Goal: Task Accomplishment & Management: Manage account settings

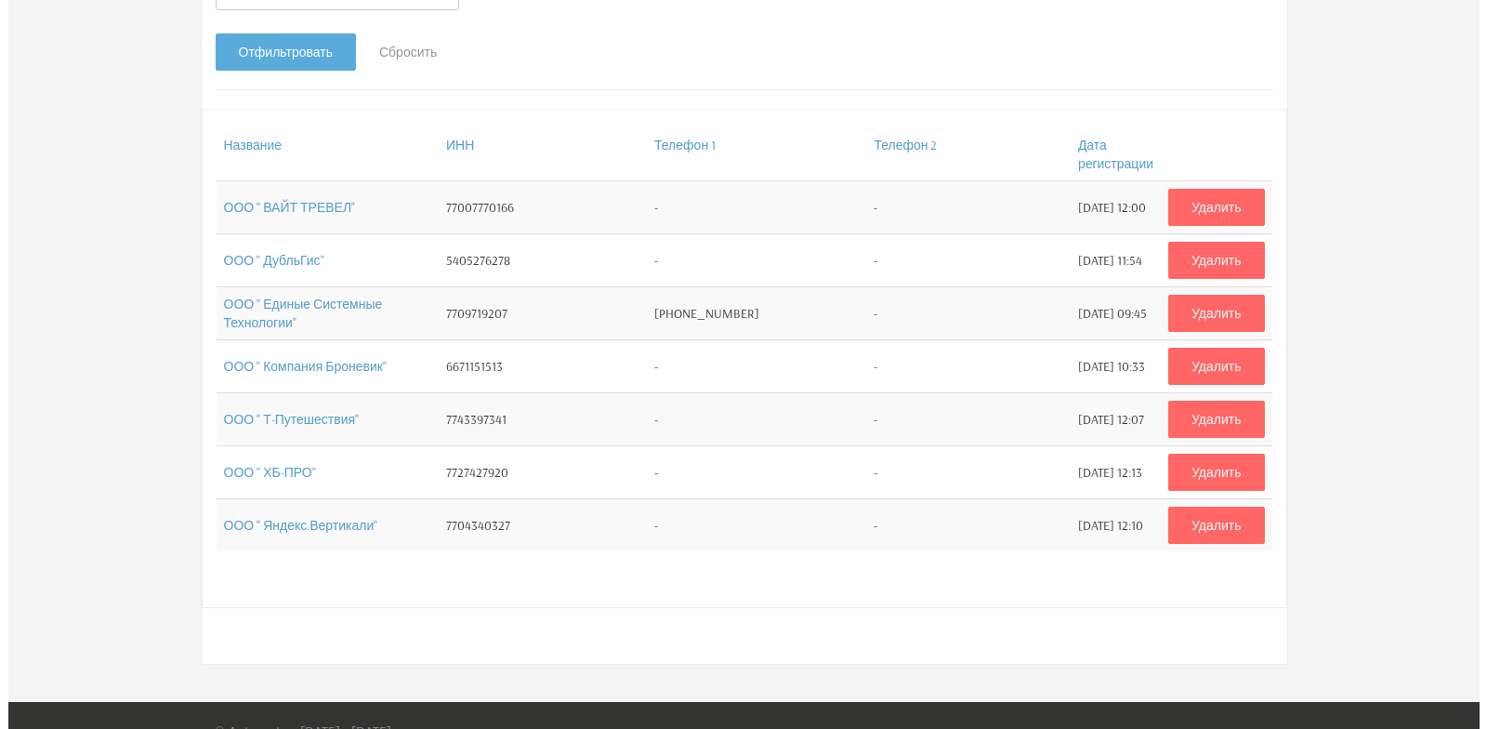
scroll to position [372, 0]
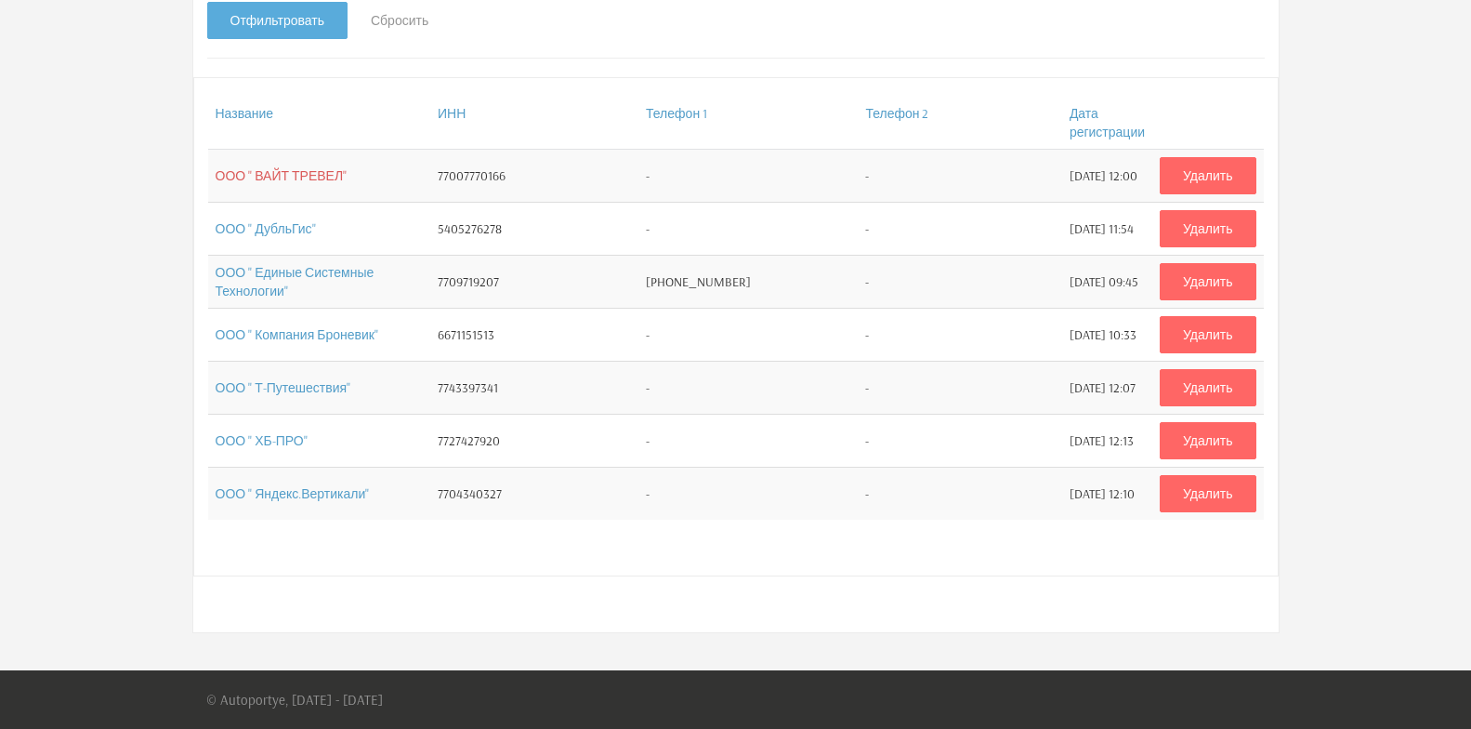
click at [299, 180] on link "ООО " ВАЙТ ТРЕВЕЛ"" at bounding box center [282, 175] width 132 height 17
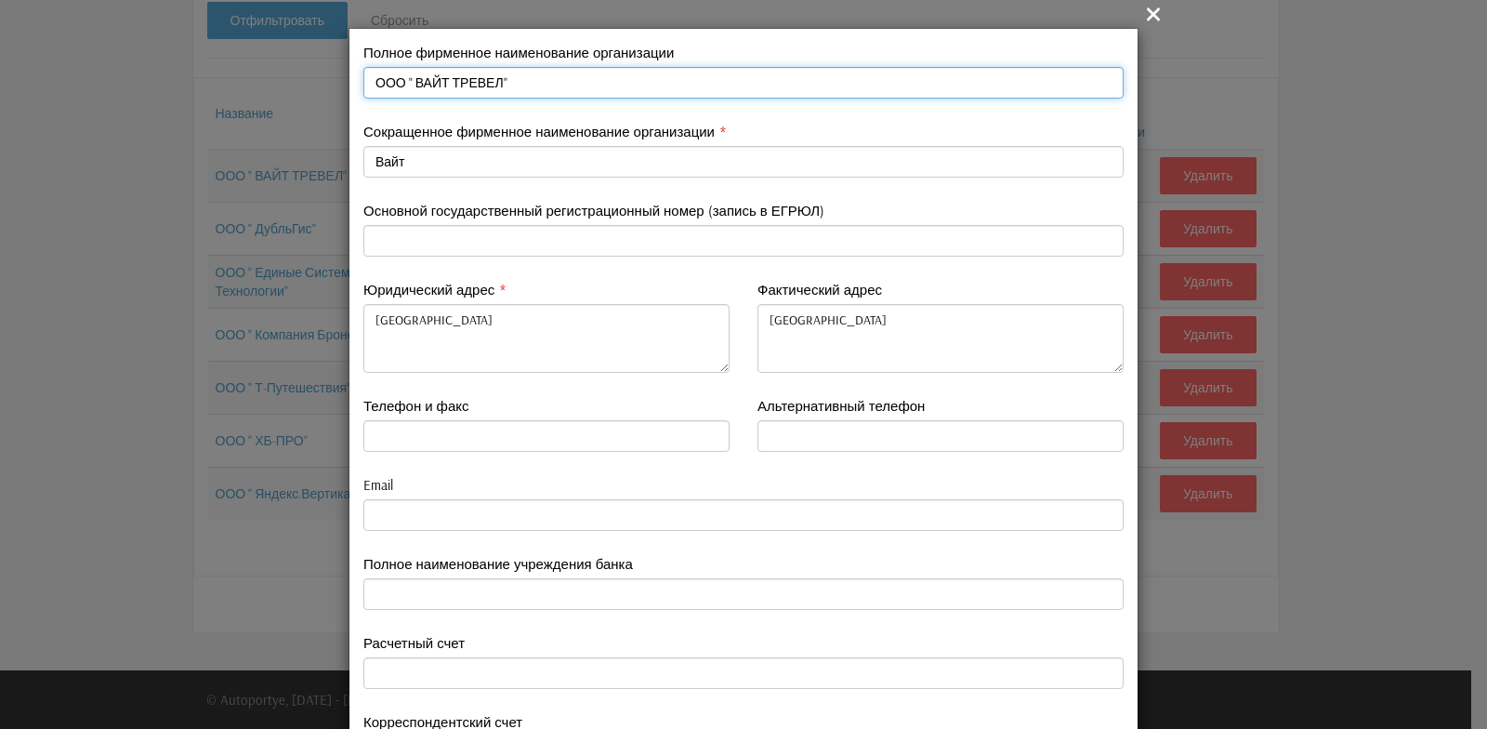
drag, startPoint x: 362, startPoint y: 80, endPoint x: 486, endPoint y: 80, distance: 123.6
click at [486, 80] on input "ООО " ВАЙТ ТРЕВЕЛ"" at bounding box center [743, 83] width 760 height 32
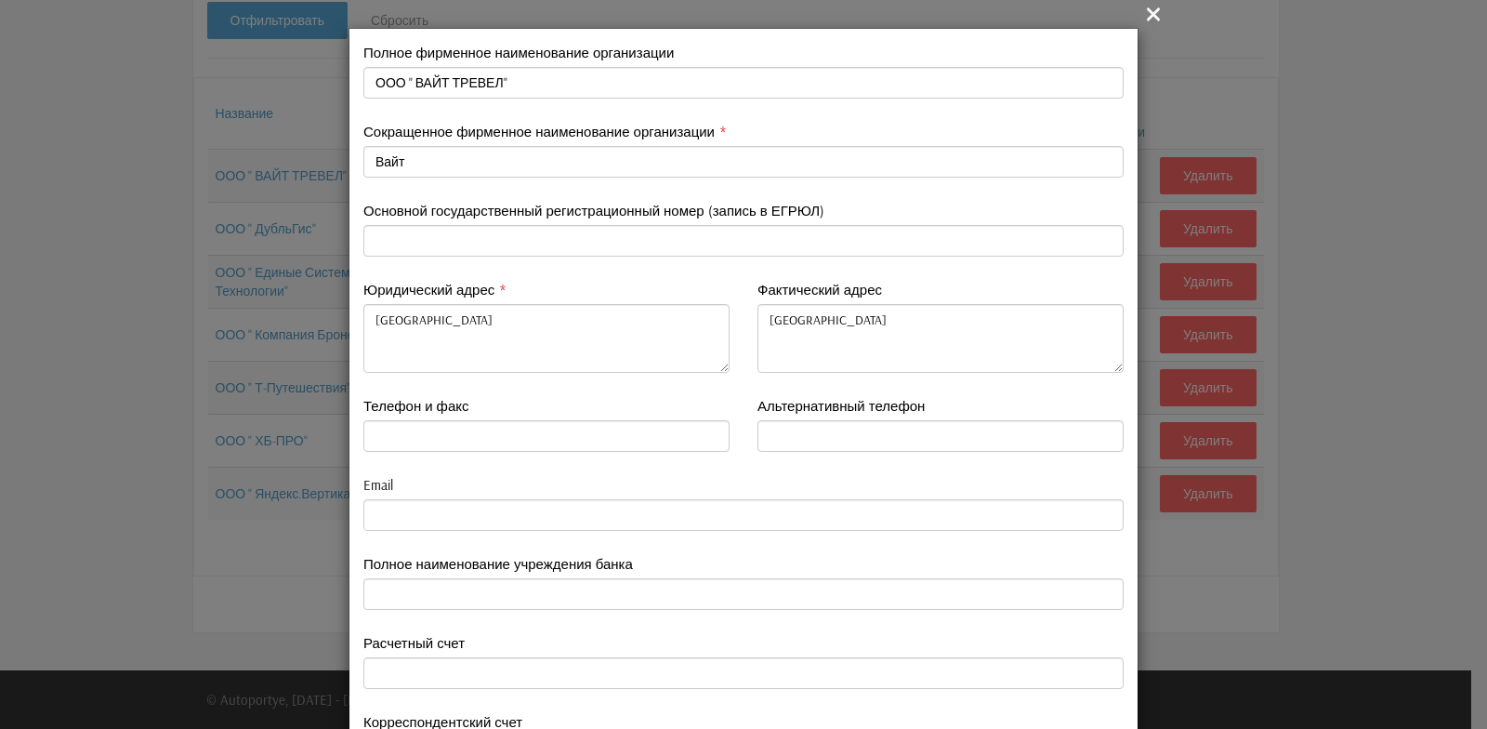
click at [567, 279] on div "Основной государственный регистрационный номер (запись в ЕГРЮЛ)" at bounding box center [743, 240] width 788 height 79
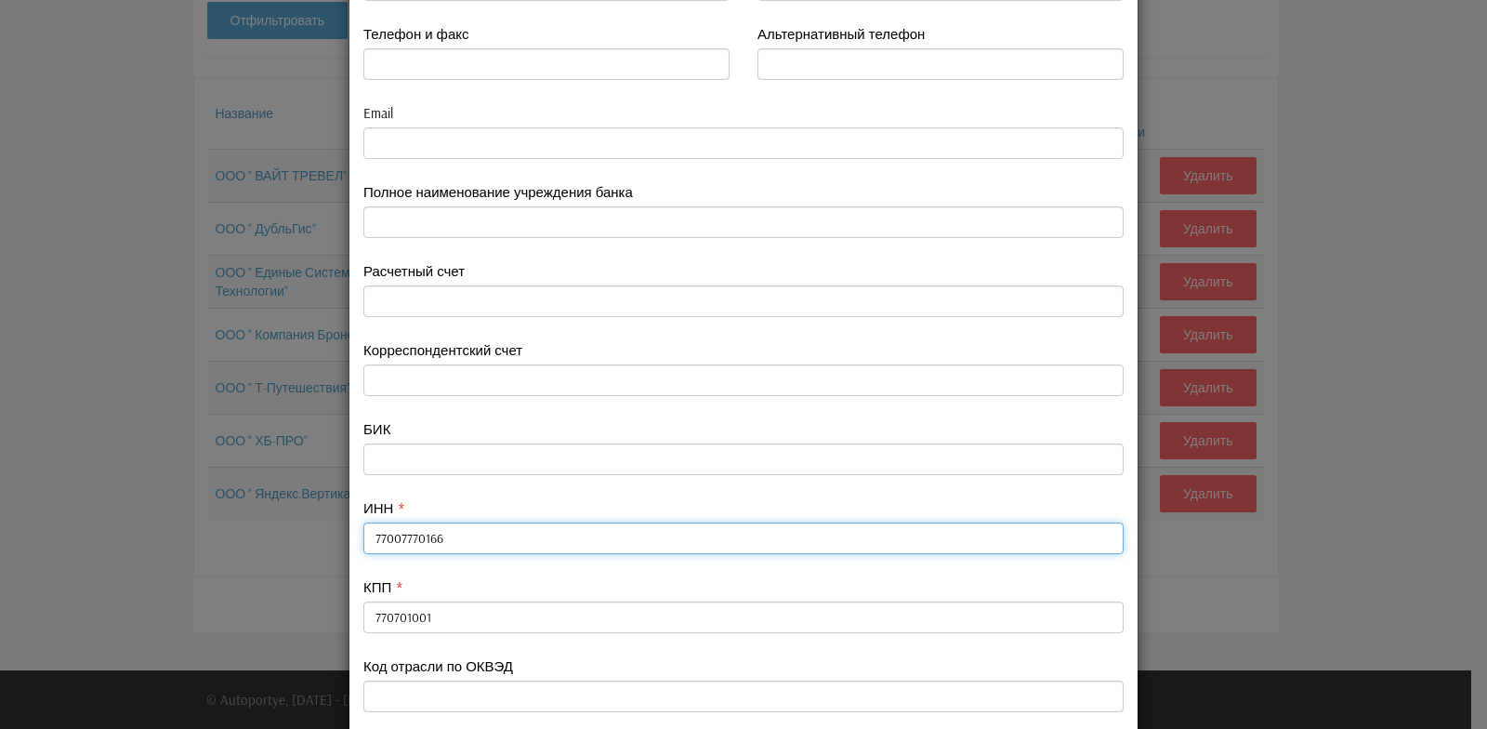
drag, startPoint x: 362, startPoint y: 537, endPoint x: 435, endPoint y: 540, distance: 72.5
click at [435, 540] on input "77007770166" at bounding box center [743, 538] width 760 height 32
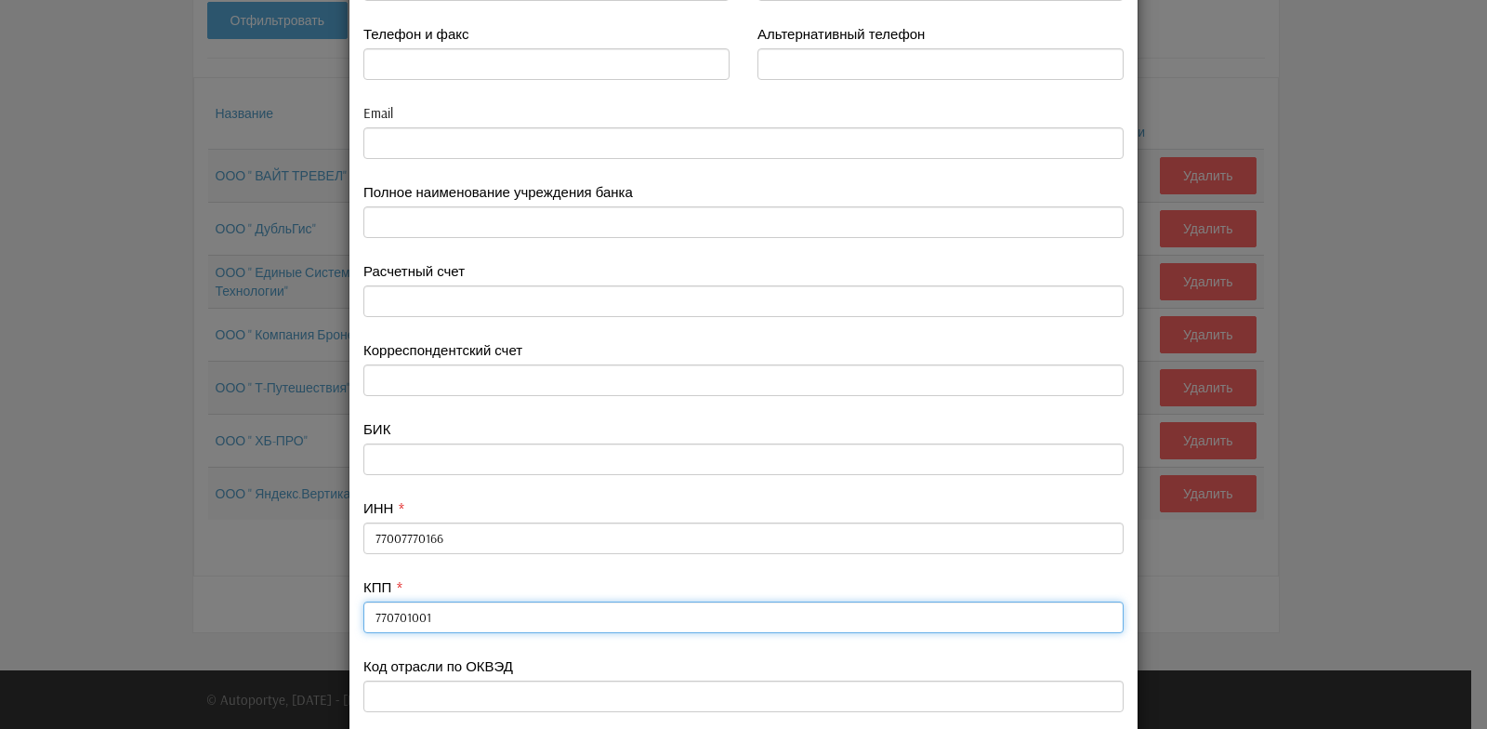
click at [441, 619] on input "770701001" at bounding box center [743, 617] width 760 height 32
drag, startPoint x: 362, startPoint y: 618, endPoint x: 426, endPoint y: 615, distance: 63.3
click at [426, 615] on input "770701001" at bounding box center [743, 617] width 760 height 32
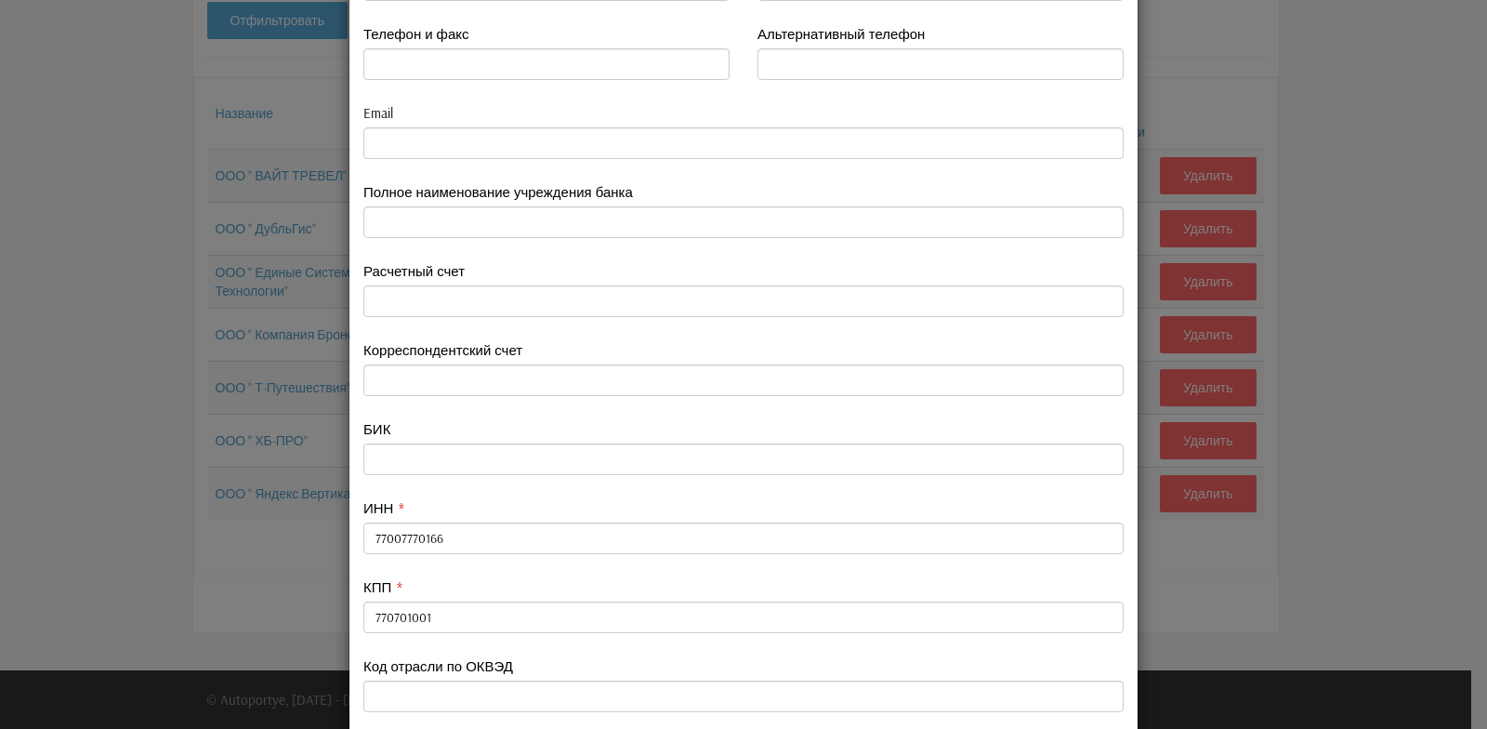
click at [523, 579] on div "КПП 770701001" at bounding box center [743, 605] width 760 height 56
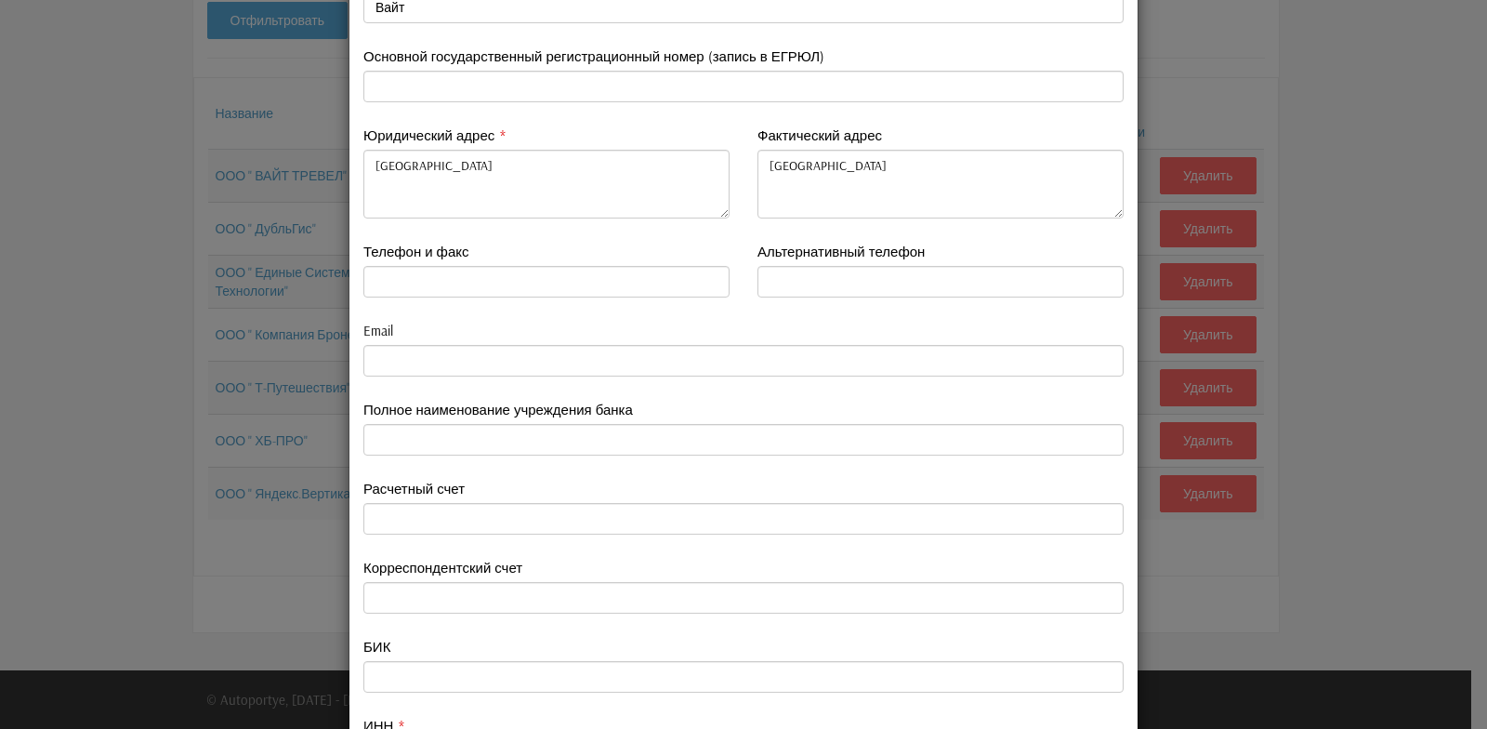
scroll to position [279, 0]
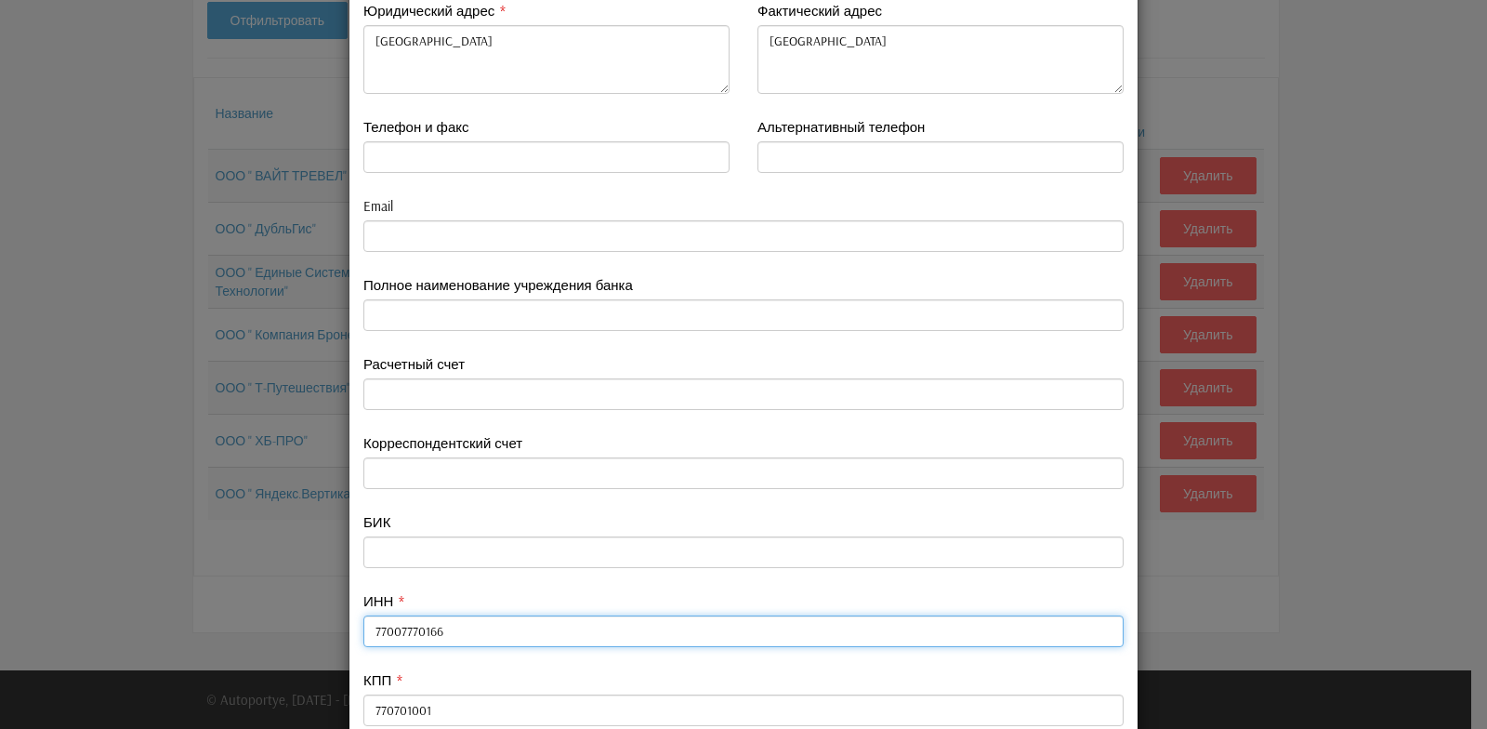
click at [407, 630] on input "77007770166" at bounding box center [743, 631] width 760 height 32
type input "7700770166"
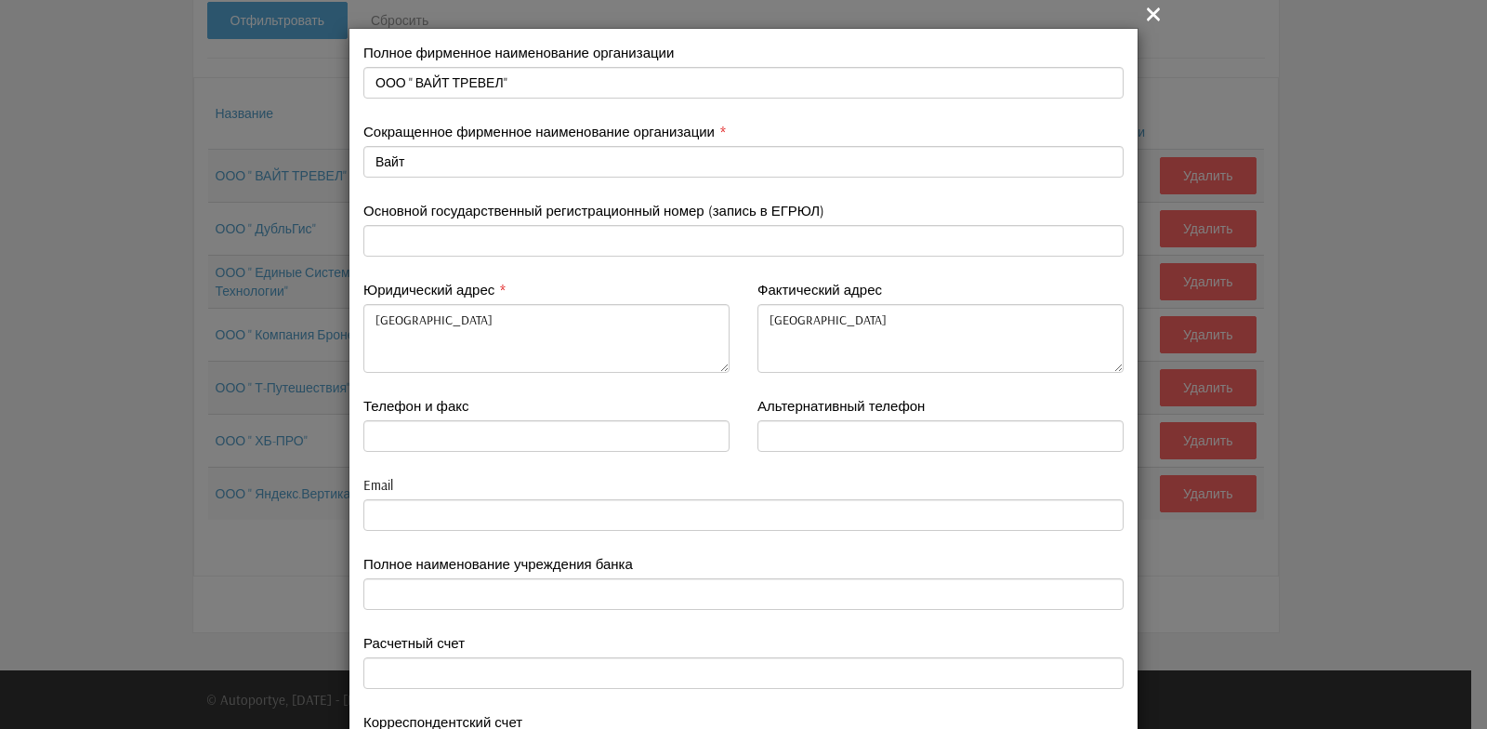
click at [1144, 15] on icon "" at bounding box center [1153, 14] width 22 height 22
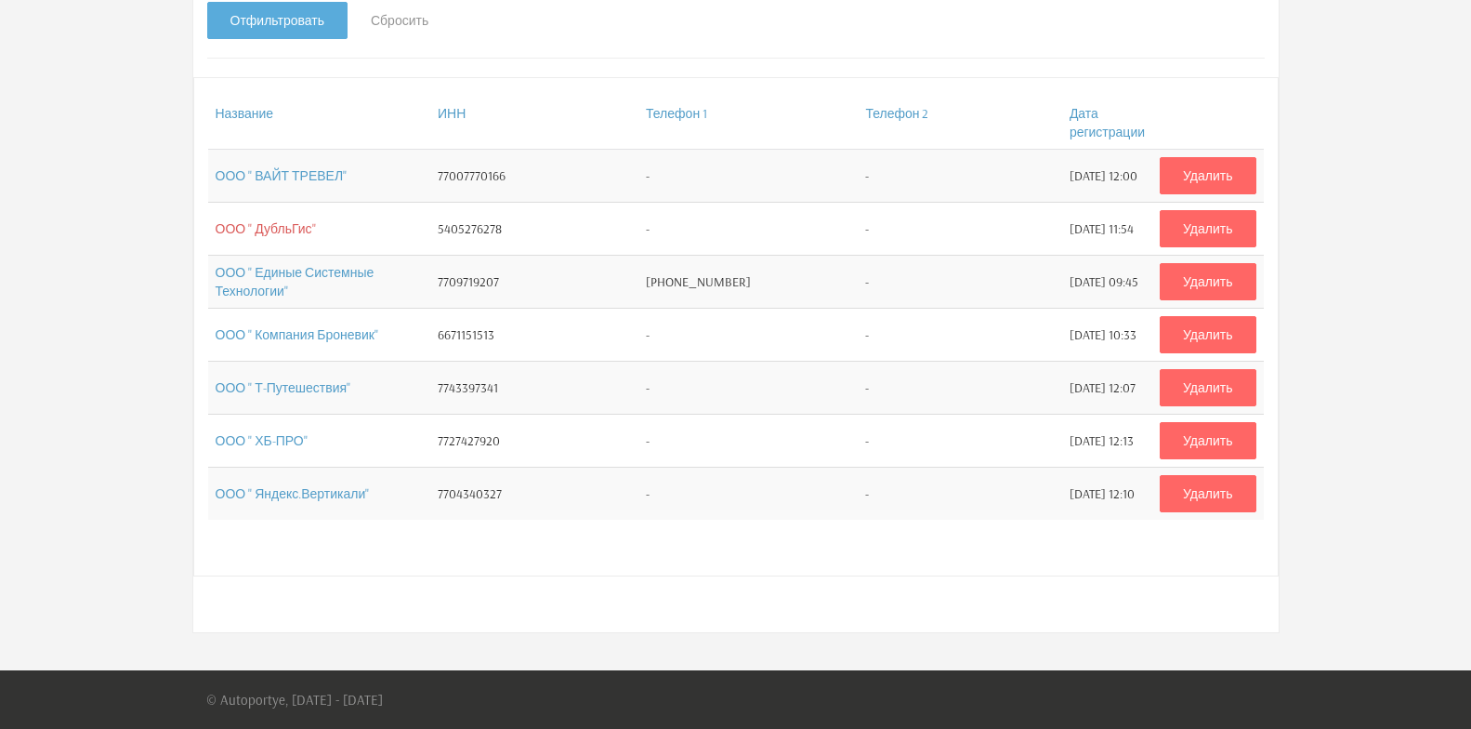
click at [276, 234] on link "ООО " ДубльГис"" at bounding box center [266, 228] width 100 height 17
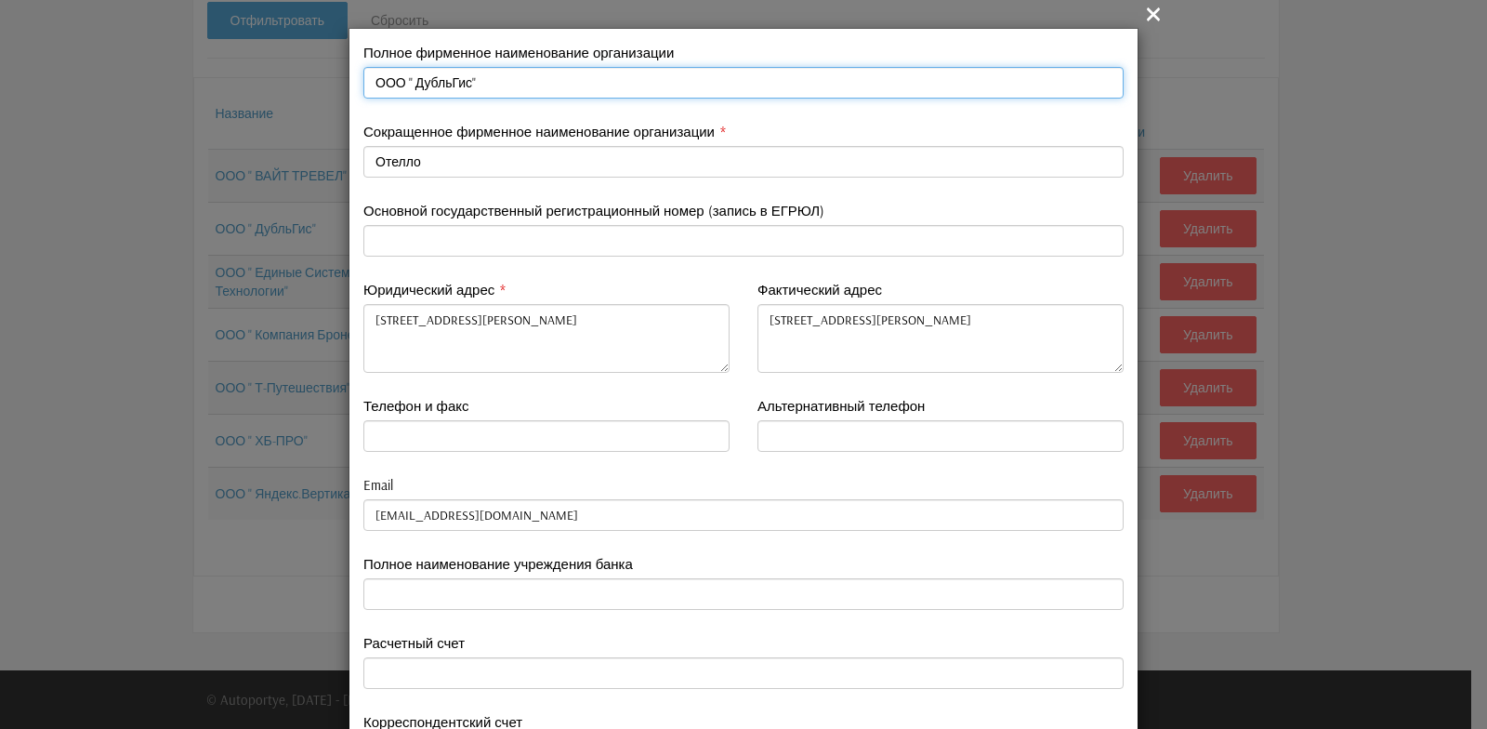
drag, startPoint x: 366, startPoint y: 82, endPoint x: 455, endPoint y: 78, distance: 89.3
click at [455, 78] on input "ООО " ДубльГис"" at bounding box center [743, 83] width 760 height 32
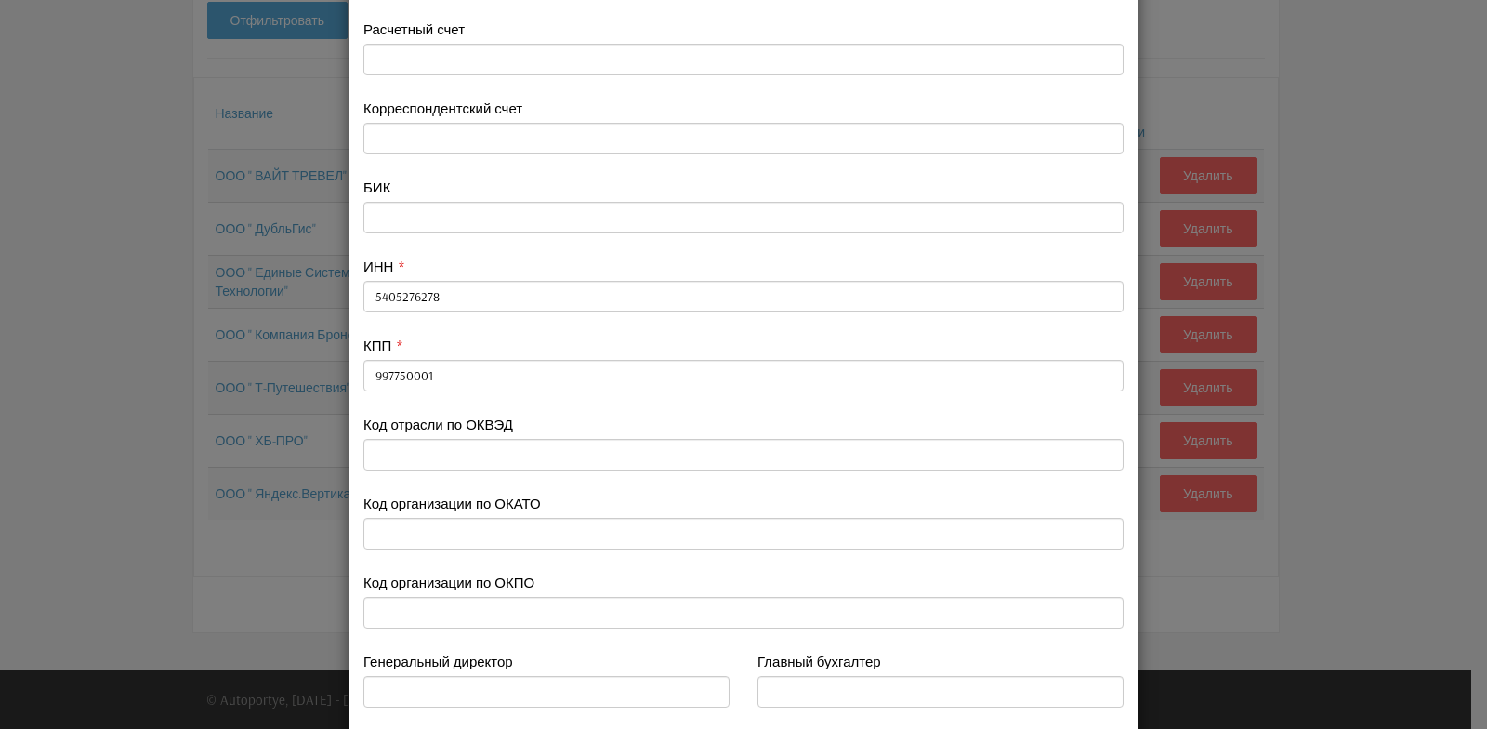
scroll to position [651, 0]
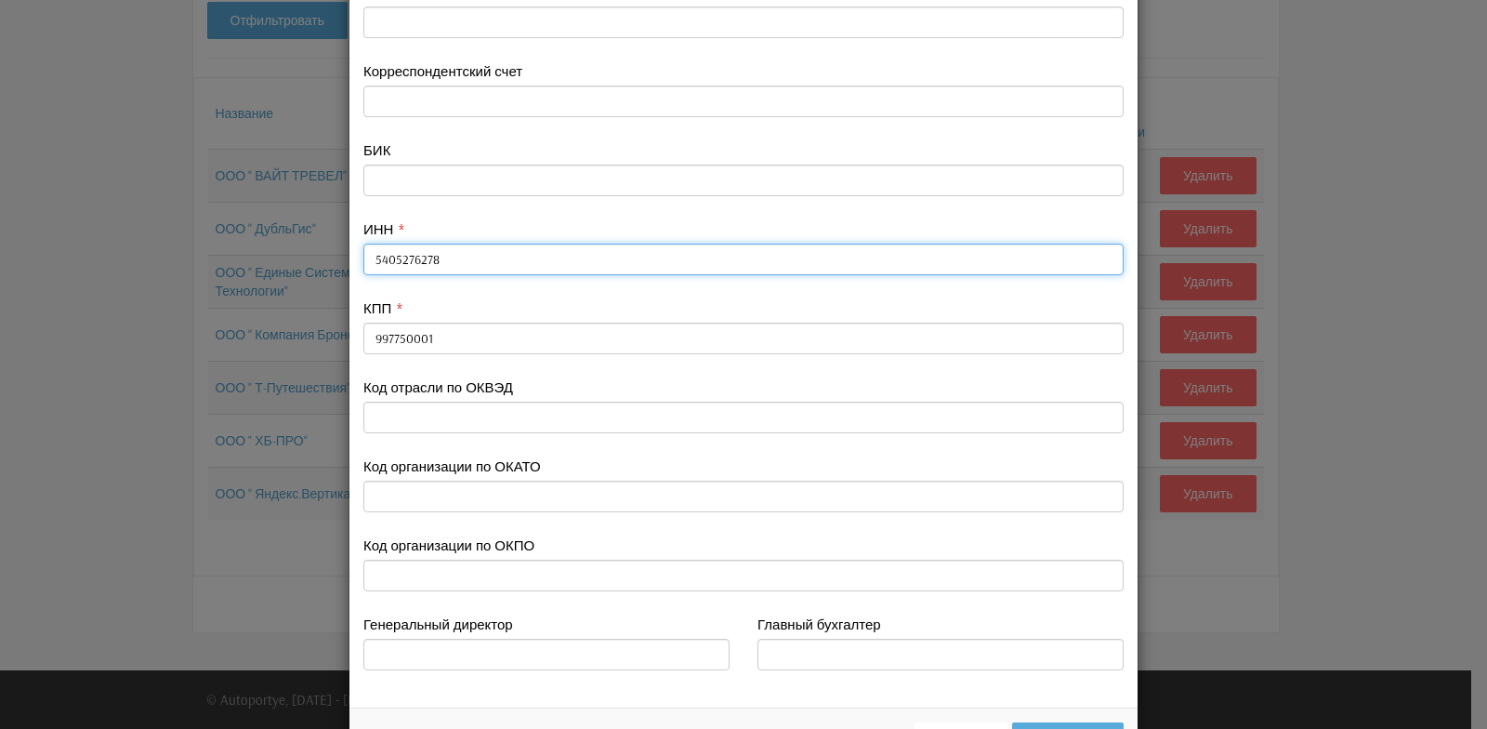
drag, startPoint x: 364, startPoint y: 256, endPoint x: 430, endPoint y: 254, distance: 66.0
click at [430, 254] on input "5405276278" at bounding box center [743, 259] width 760 height 32
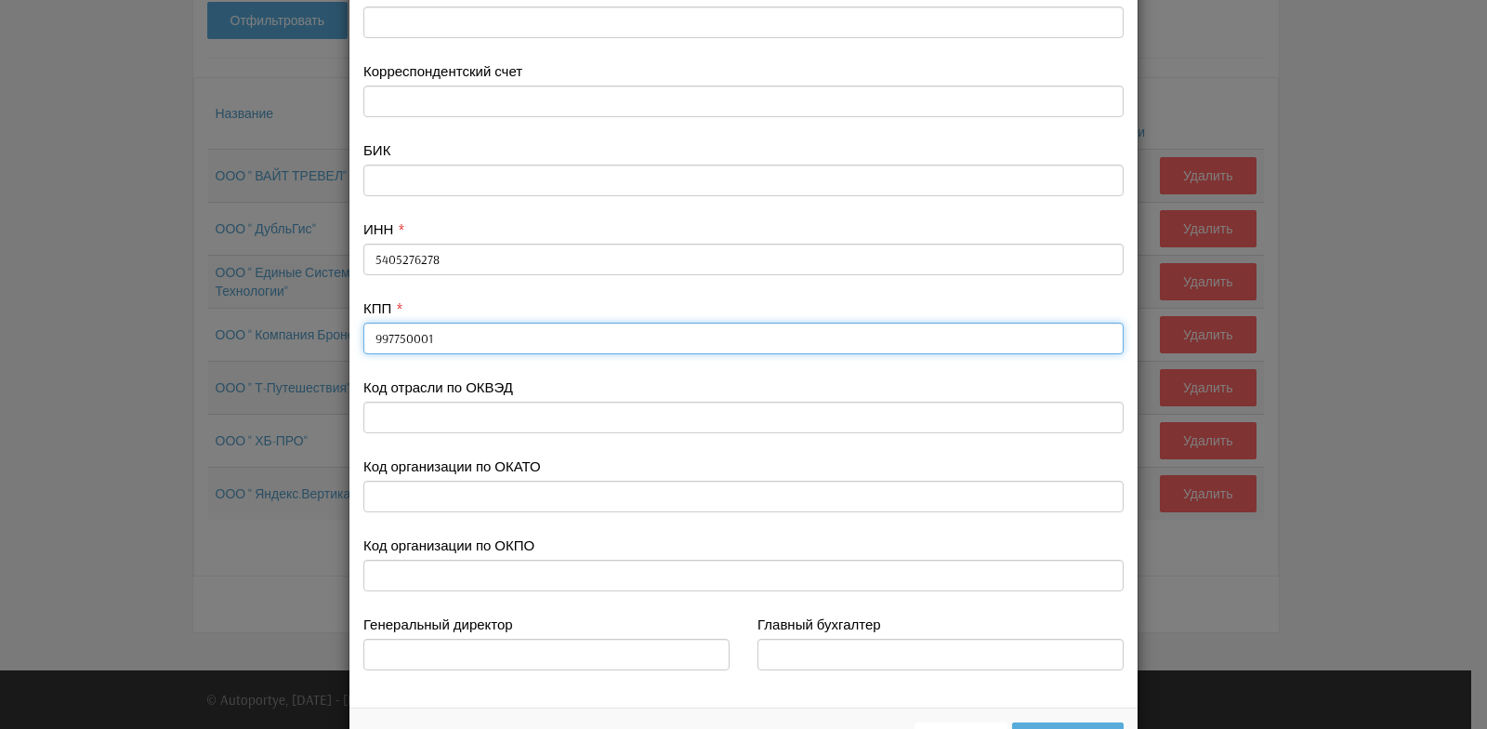
drag, startPoint x: 361, startPoint y: 338, endPoint x: 423, endPoint y: 336, distance: 62.3
click at [423, 336] on input "997750001" at bounding box center [743, 338] width 760 height 32
click at [655, 349] on input "997750001" at bounding box center [743, 338] width 760 height 32
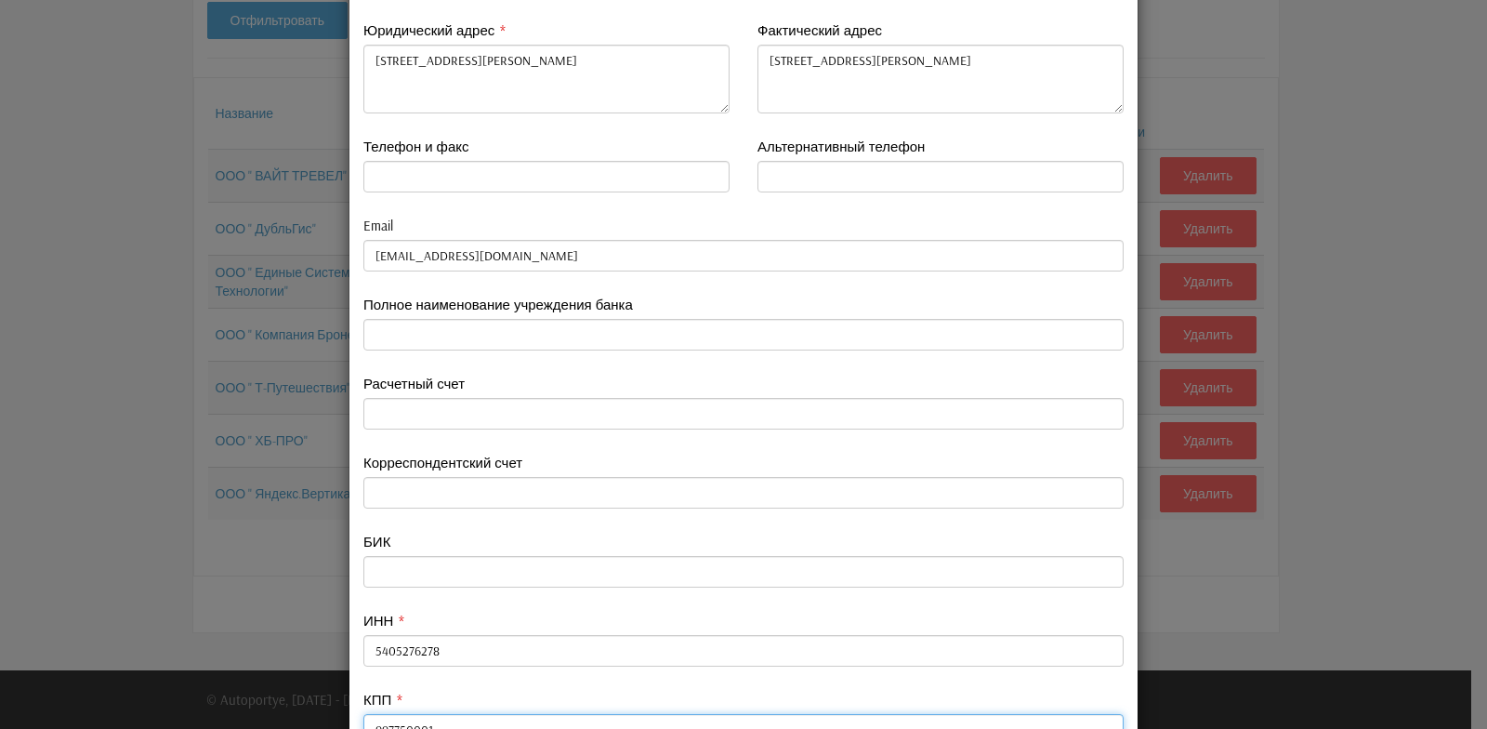
scroll to position [166, 0]
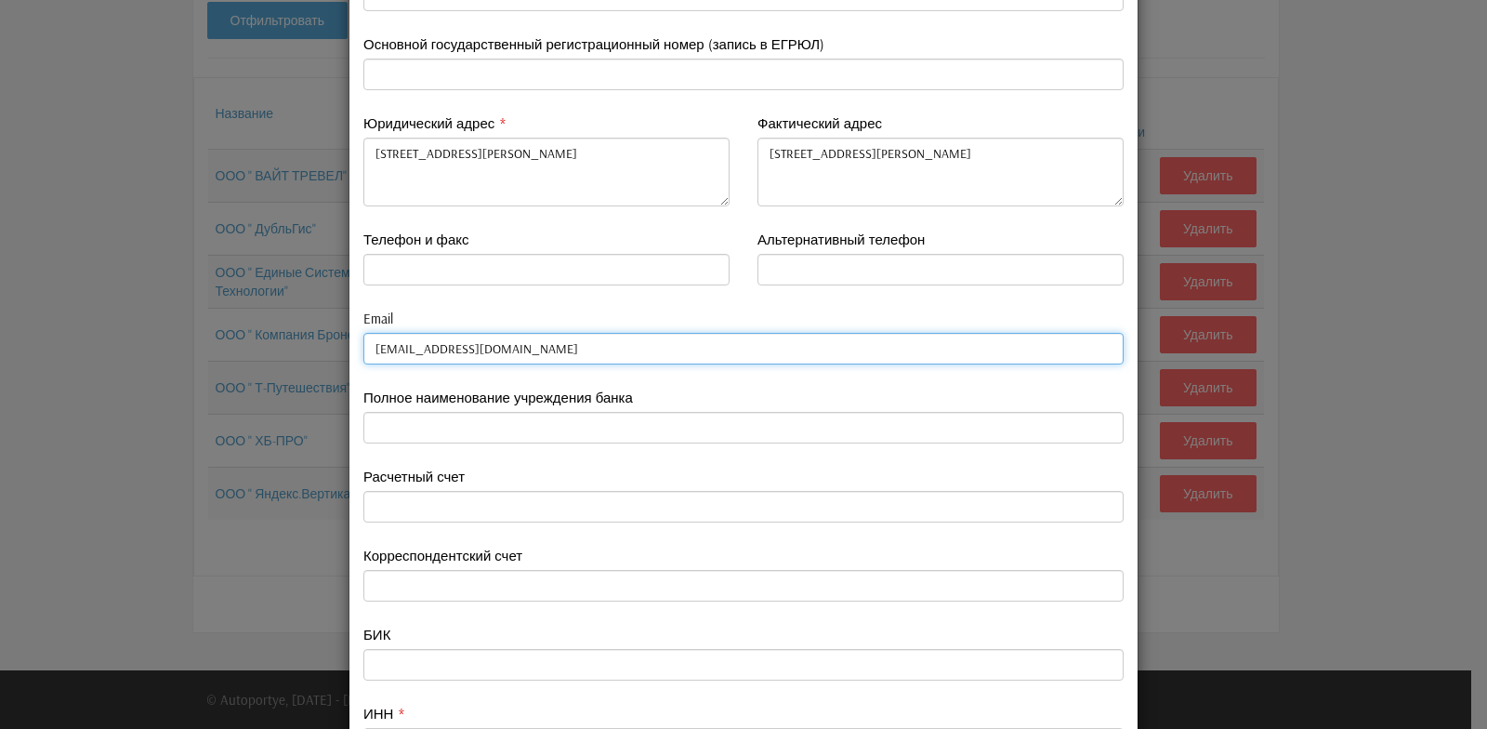
drag, startPoint x: 363, startPoint y: 349, endPoint x: 500, endPoint y: 349, distance: 136.6
click at [500, 349] on input "no-reply@lk.otello.2gis.ru" at bounding box center [743, 349] width 760 height 32
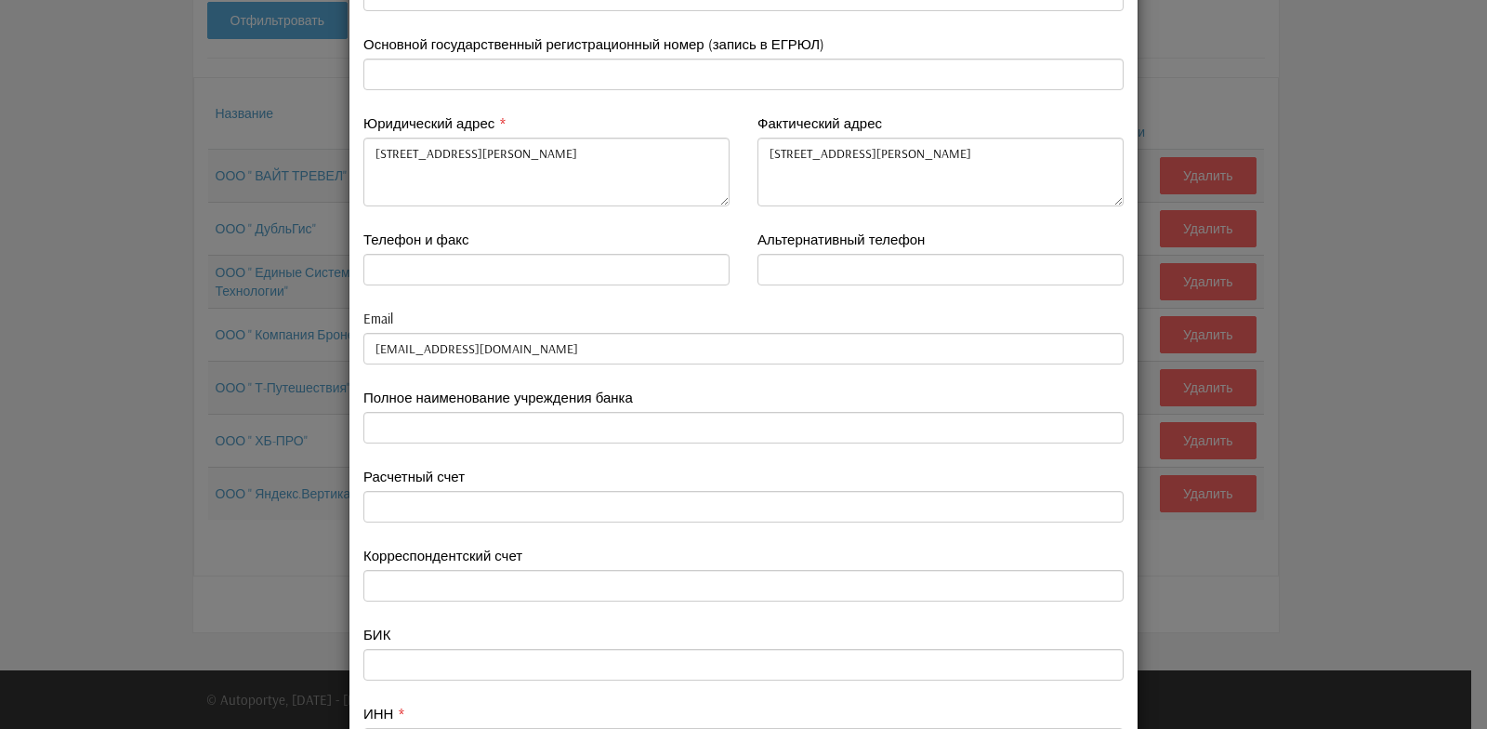
click at [619, 246] on div "Телефон и факс" at bounding box center [546, 258] width 366 height 56
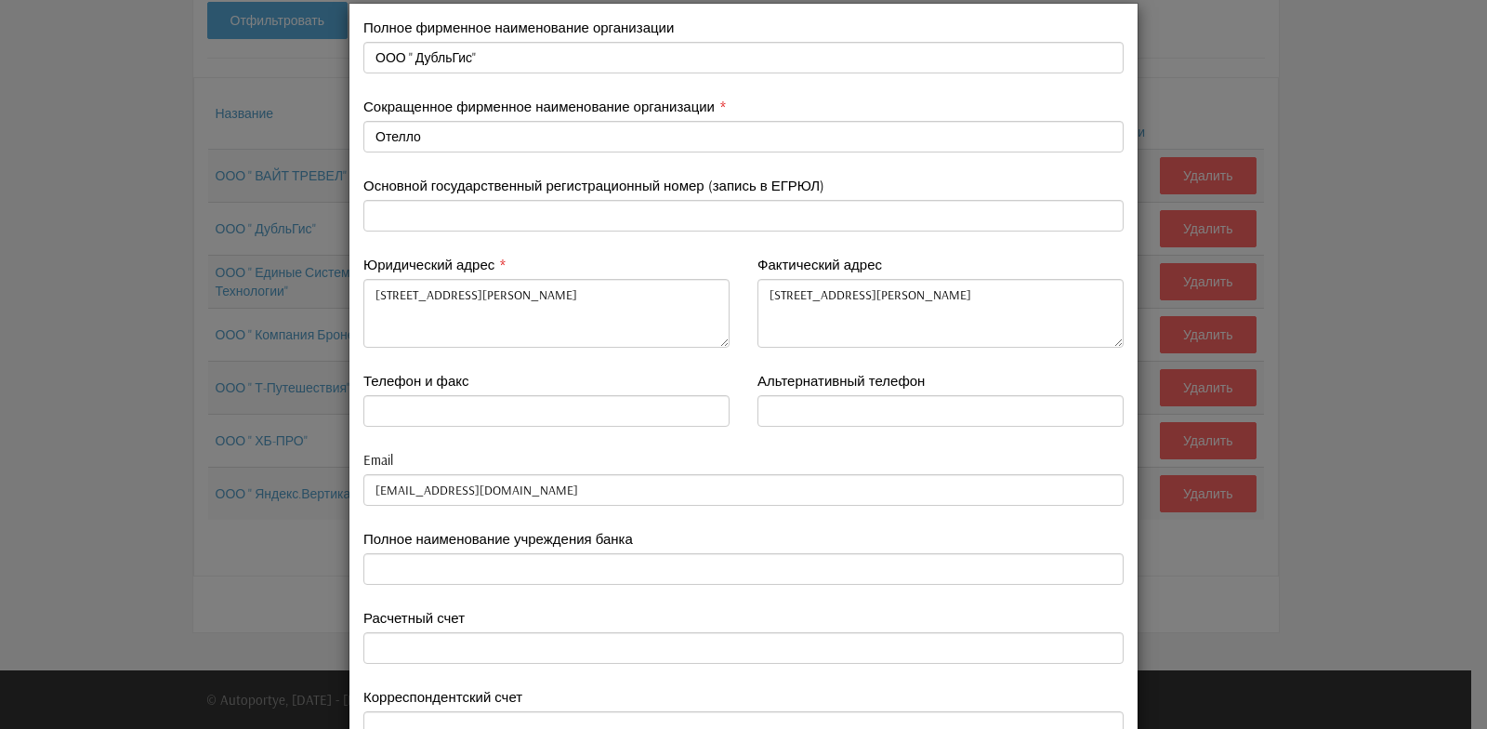
scroll to position [0, 0]
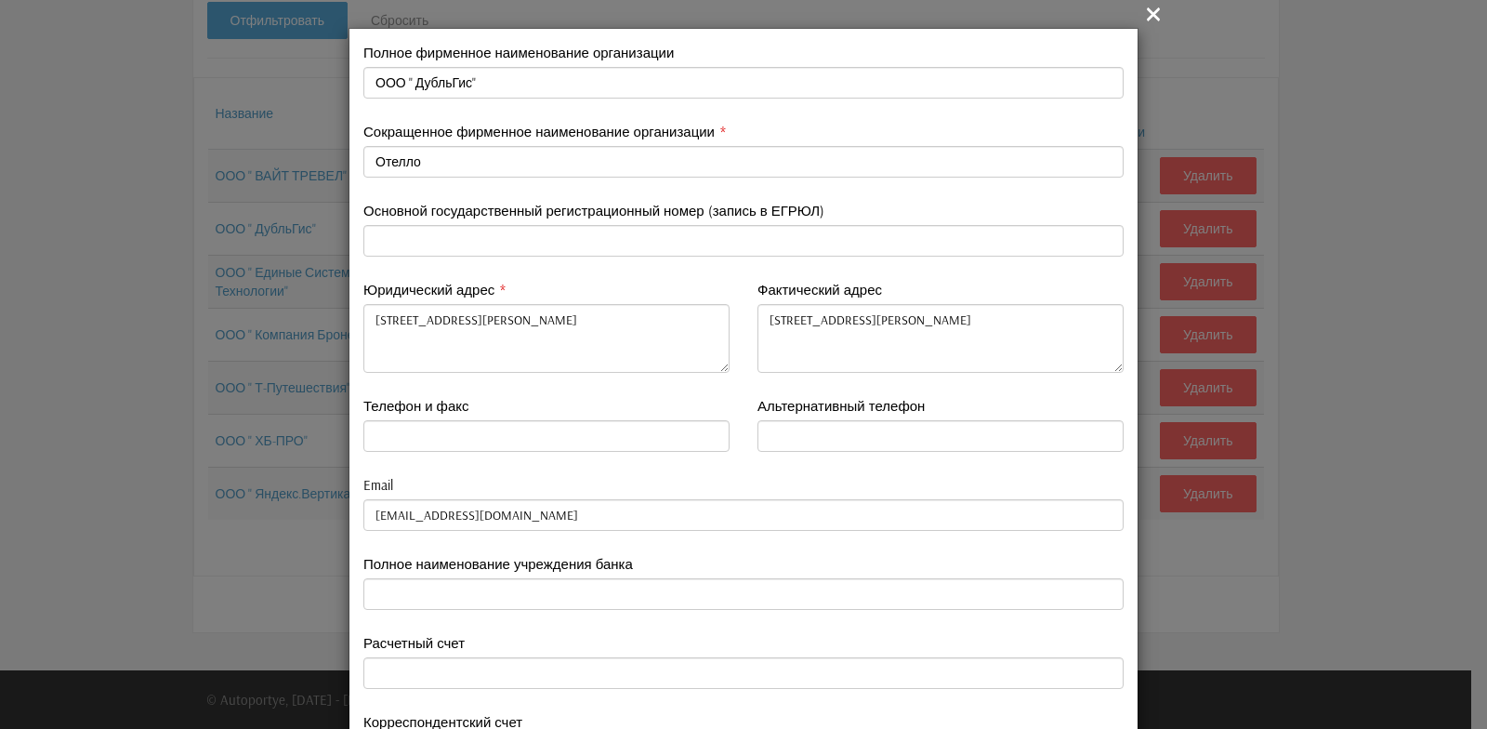
click at [1149, 13] on icon "" at bounding box center [1153, 14] width 22 height 22
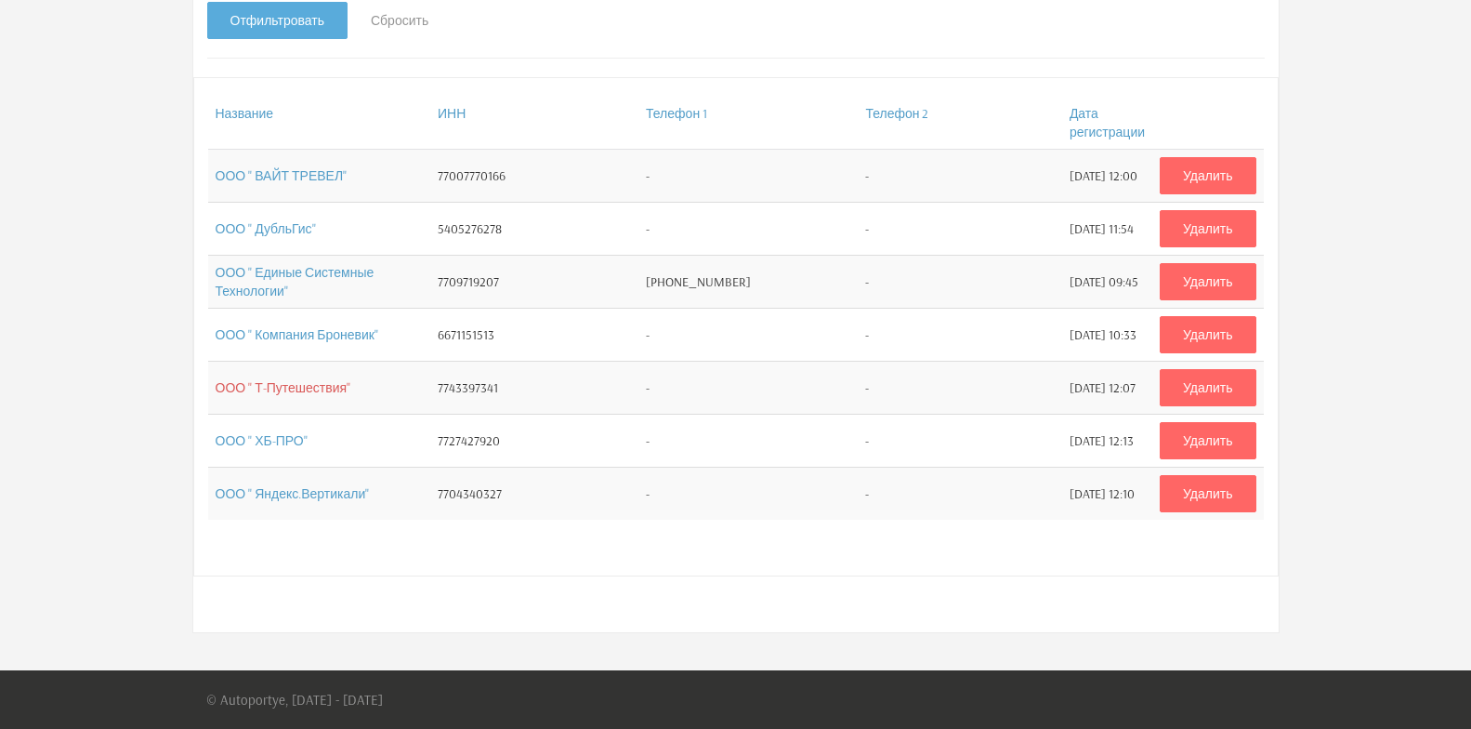
click at [300, 394] on link "ООО " Т-Путешествия"" at bounding box center [284, 387] width 136 height 17
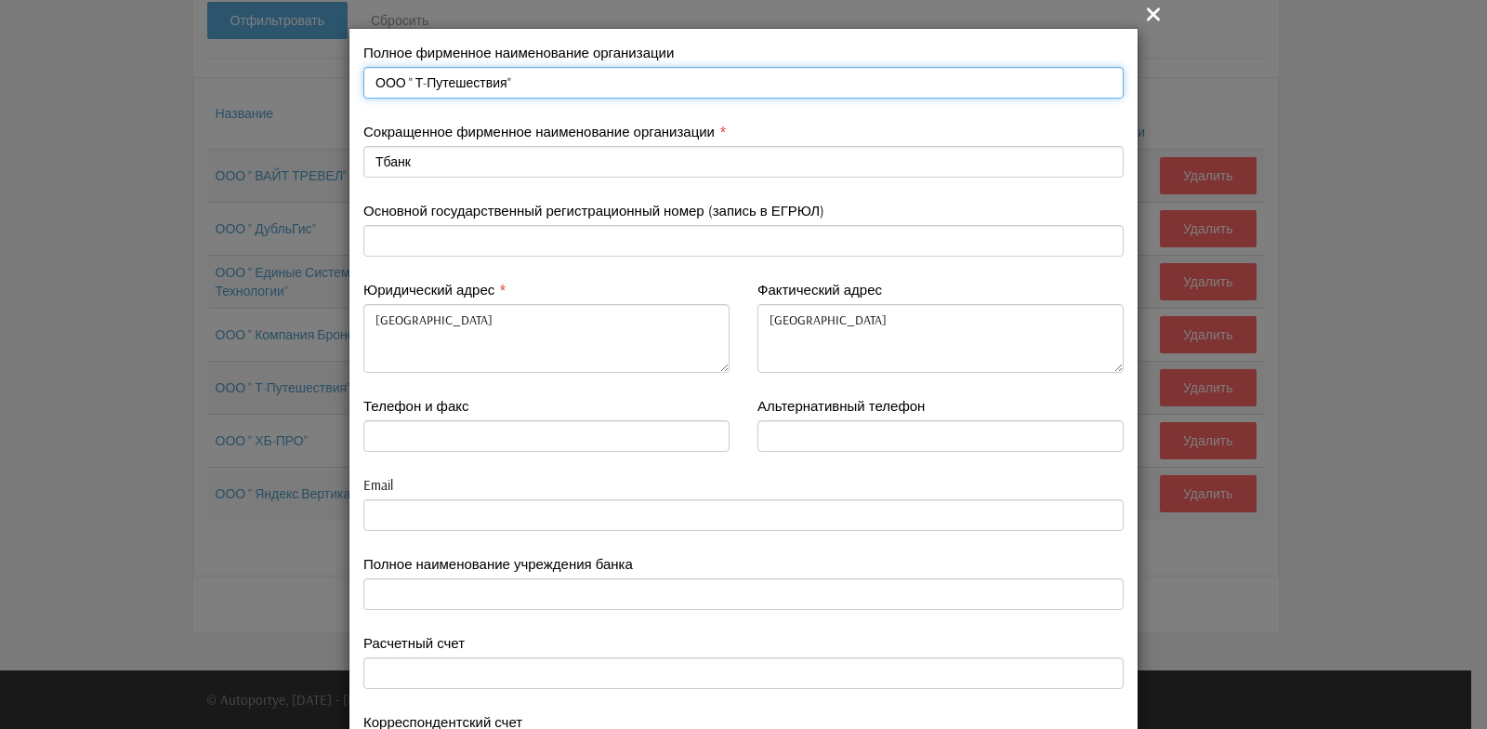
drag, startPoint x: 364, startPoint y: 78, endPoint x: 492, endPoint y: 85, distance: 127.5
click at [492, 85] on input "ООО " Т-Путешествия"" at bounding box center [743, 83] width 760 height 32
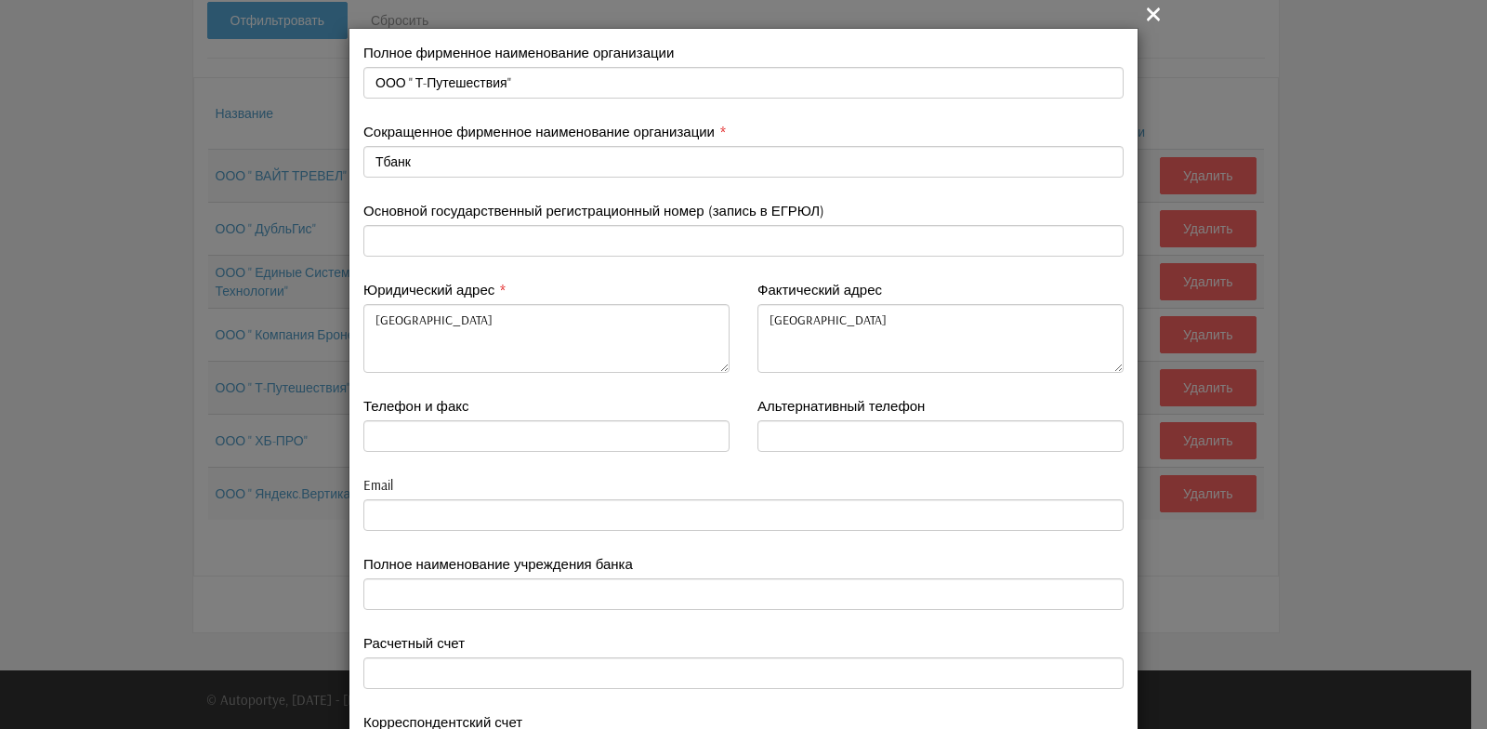
click at [513, 413] on div "Телефон и факс" at bounding box center [546, 424] width 366 height 56
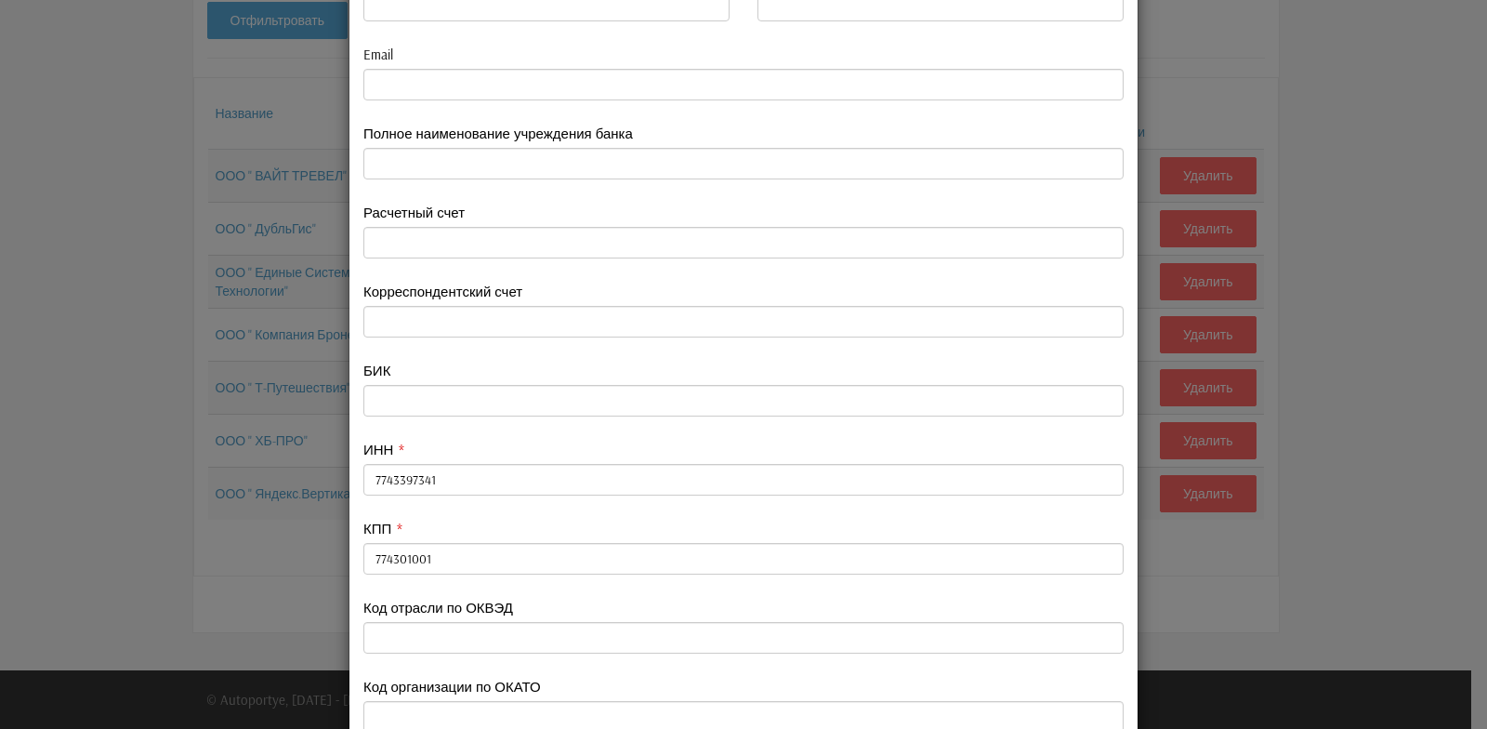
scroll to position [465, 0]
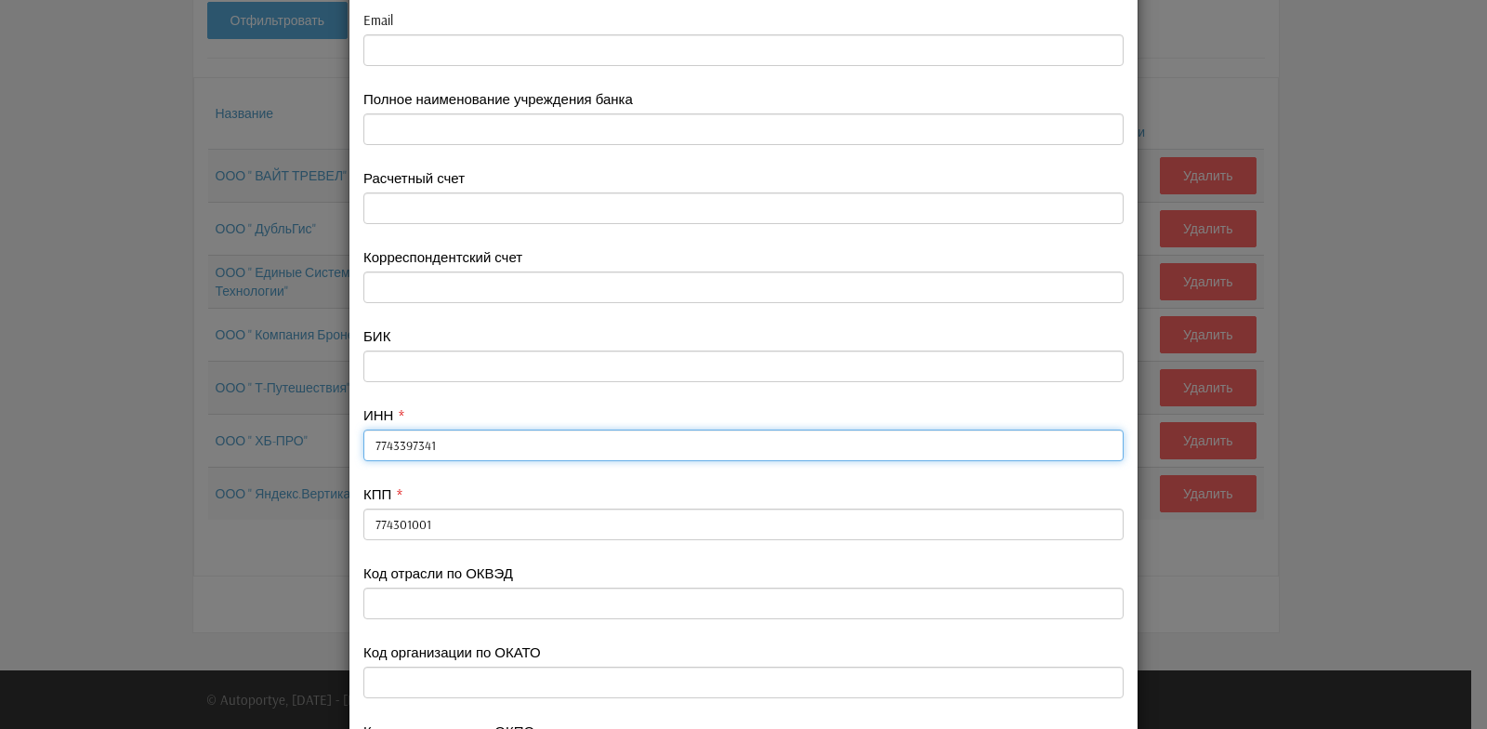
drag, startPoint x: 365, startPoint y: 442, endPoint x: 435, endPoint y: 439, distance: 69.8
click at [435, 439] on input "7743397341" at bounding box center [743, 445] width 760 height 32
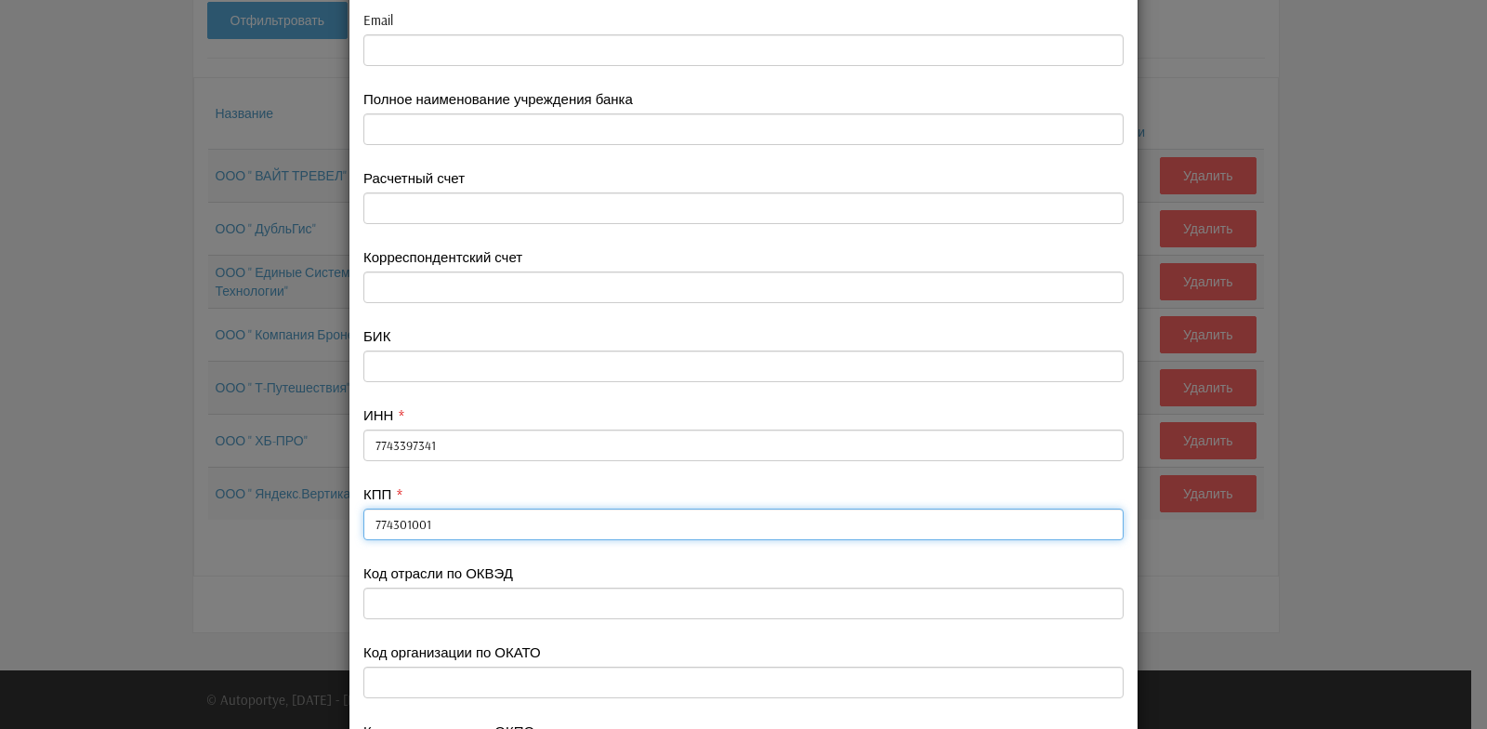
drag, startPoint x: 366, startPoint y: 524, endPoint x: 425, endPoint y: 518, distance: 58.9
click at [425, 518] on input "774301001" at bounding box center [743, 524] width 760 height 32
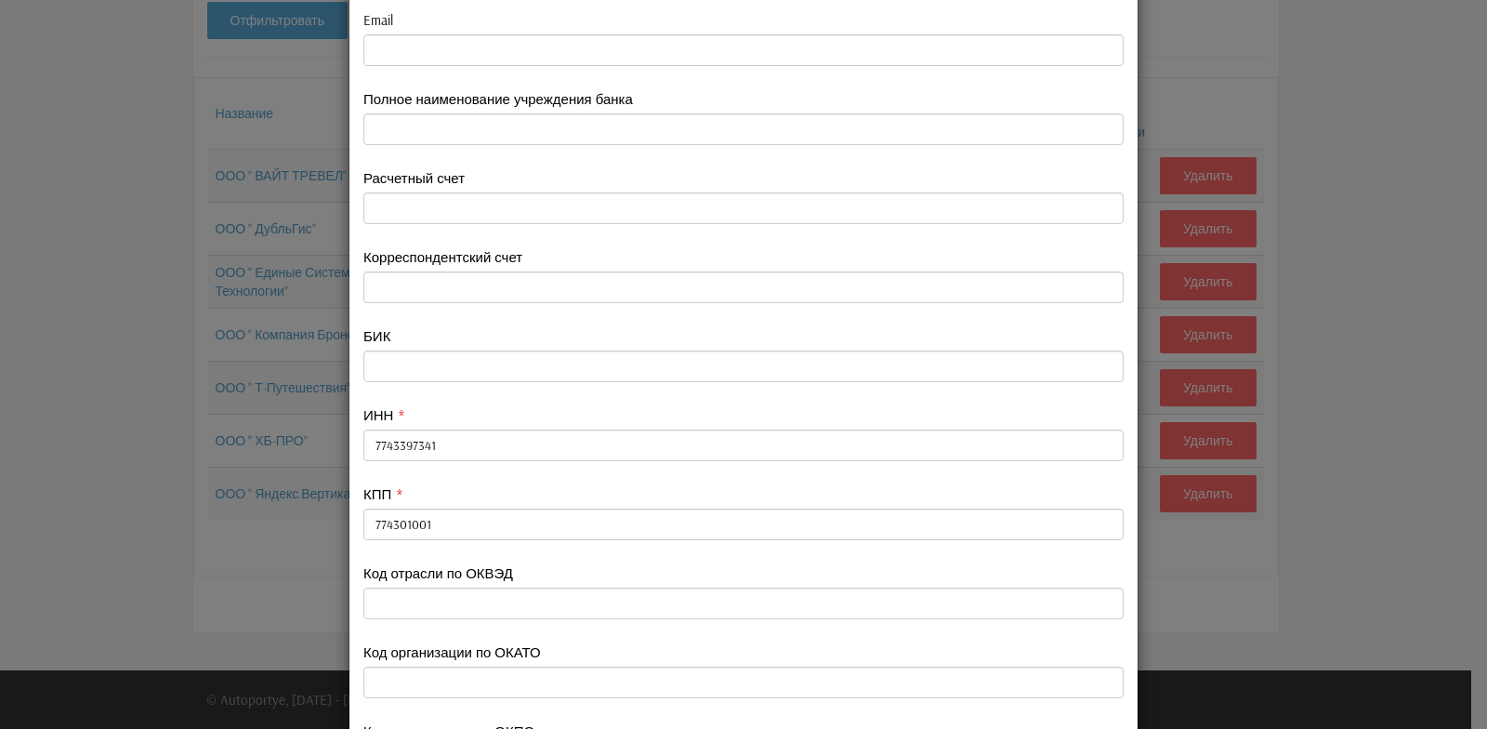
click at [586, 468] on div "ИНН 7743397341" at bounding box center [743, 444] width 788 height 79
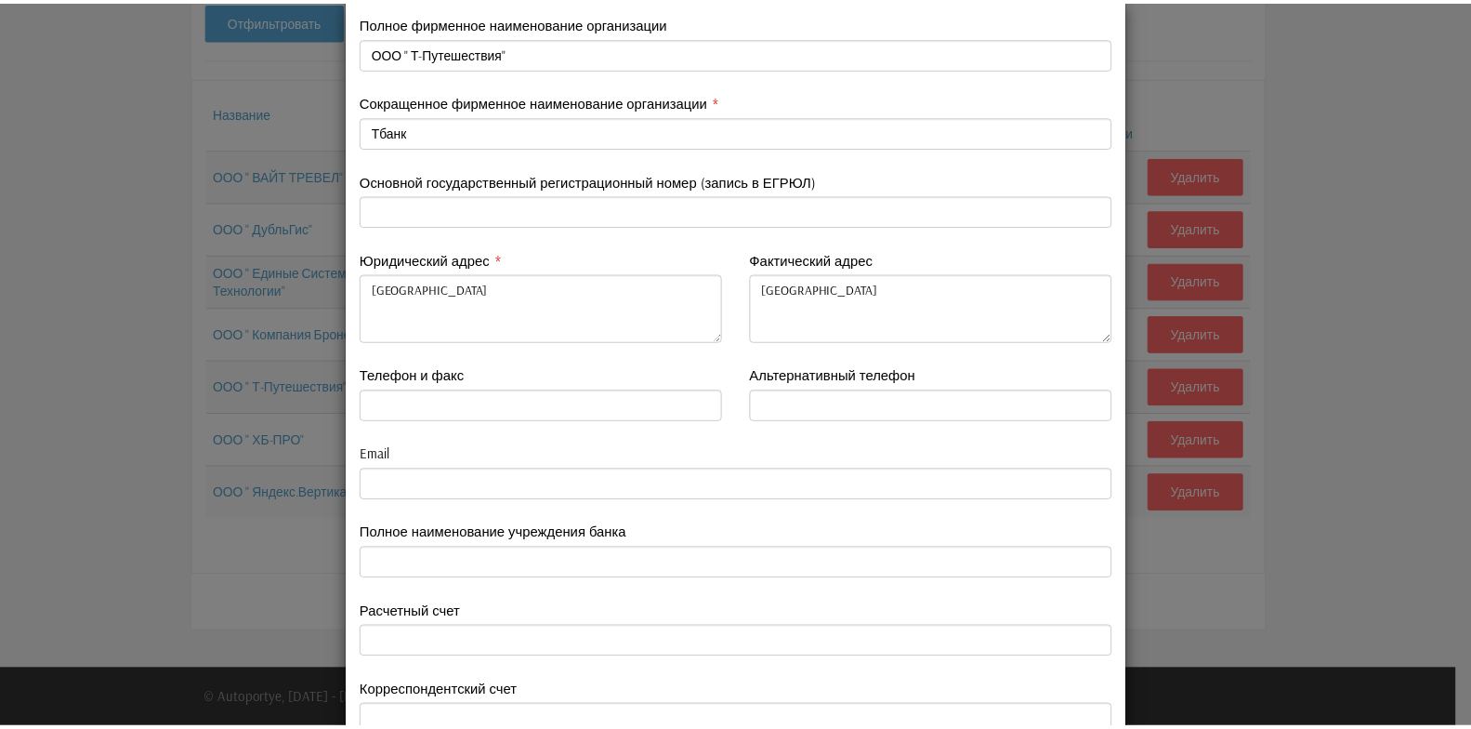
scroll to position [0, 0]
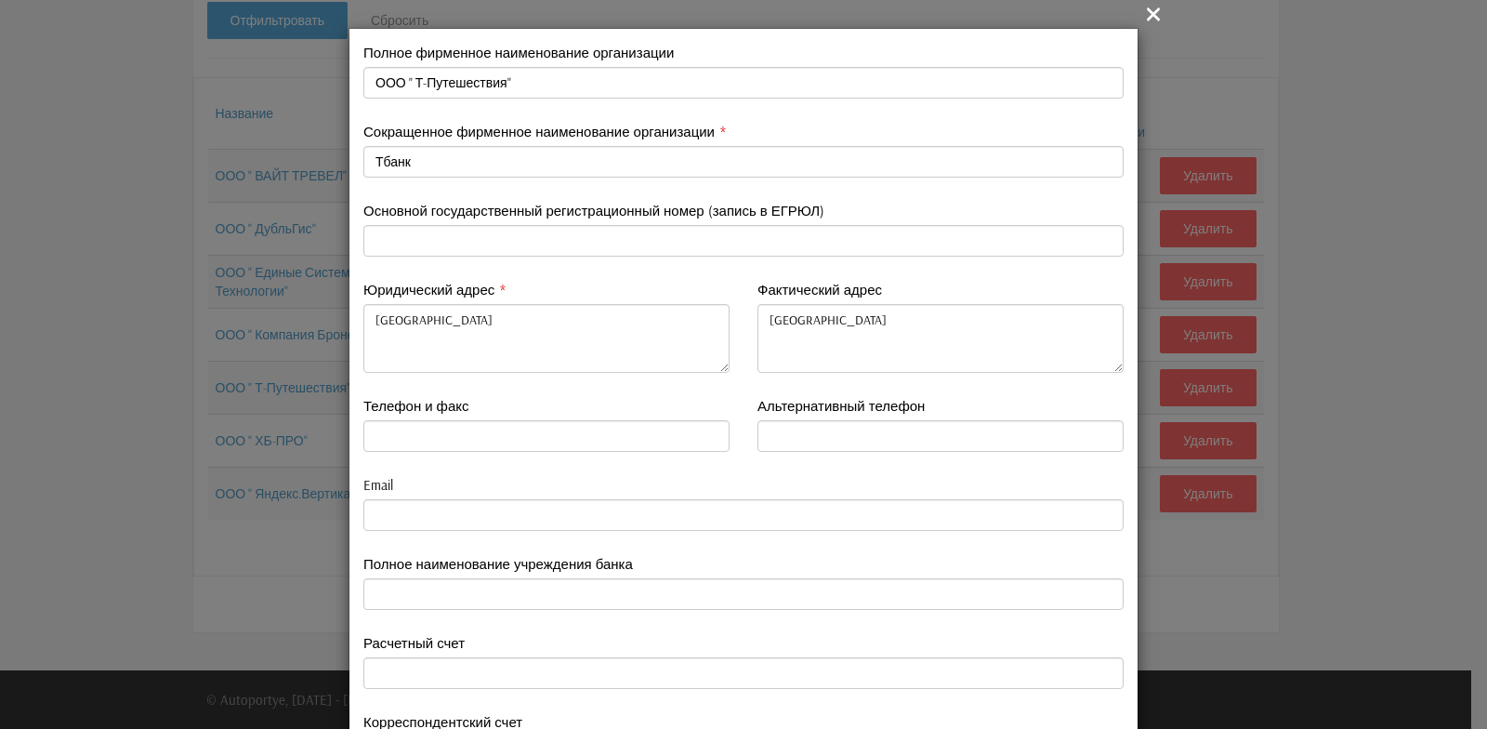
click at [1143, 14] on icon "" at bounding box center [1153, 14] width 22 height 22
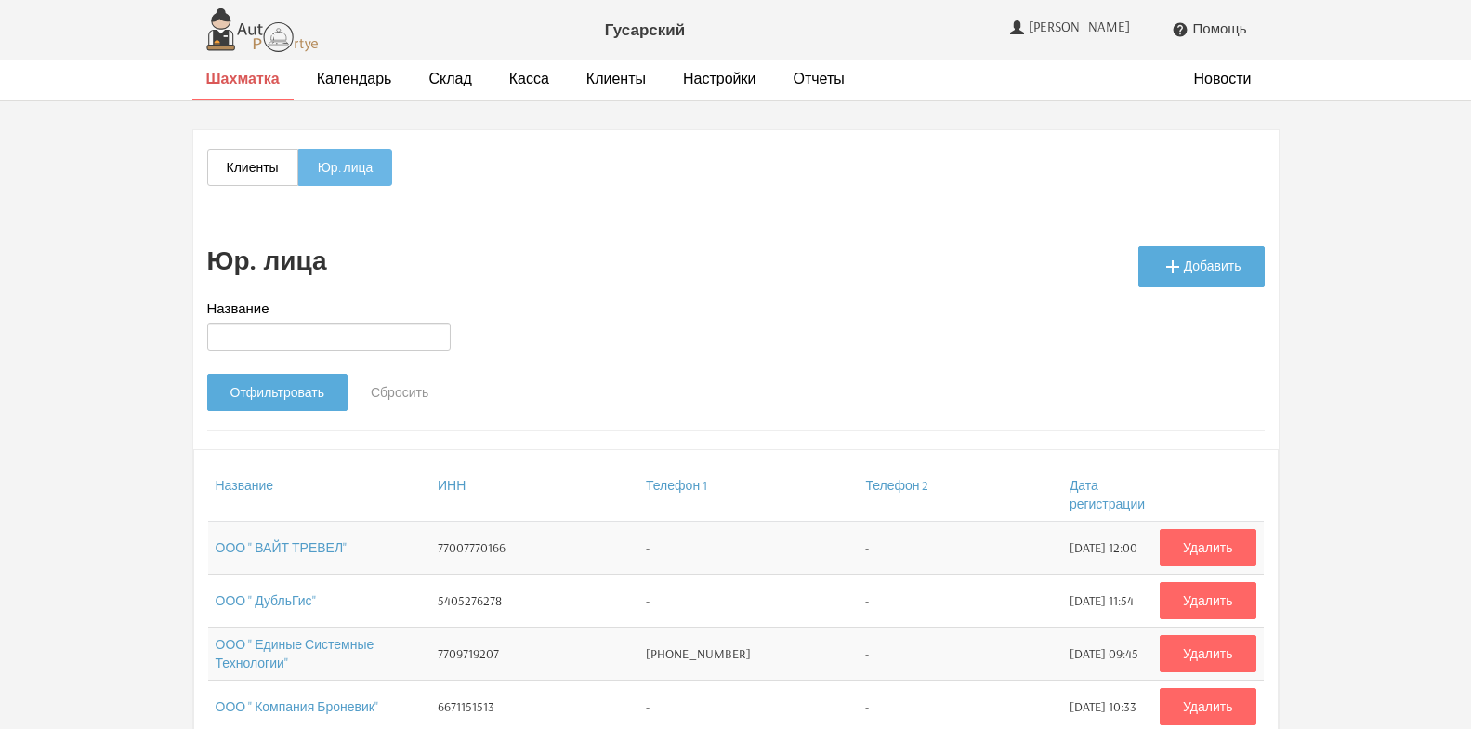
click at [261, 83] on strong "Шахматка" at bounding box center [242, 78] width 73 height 19
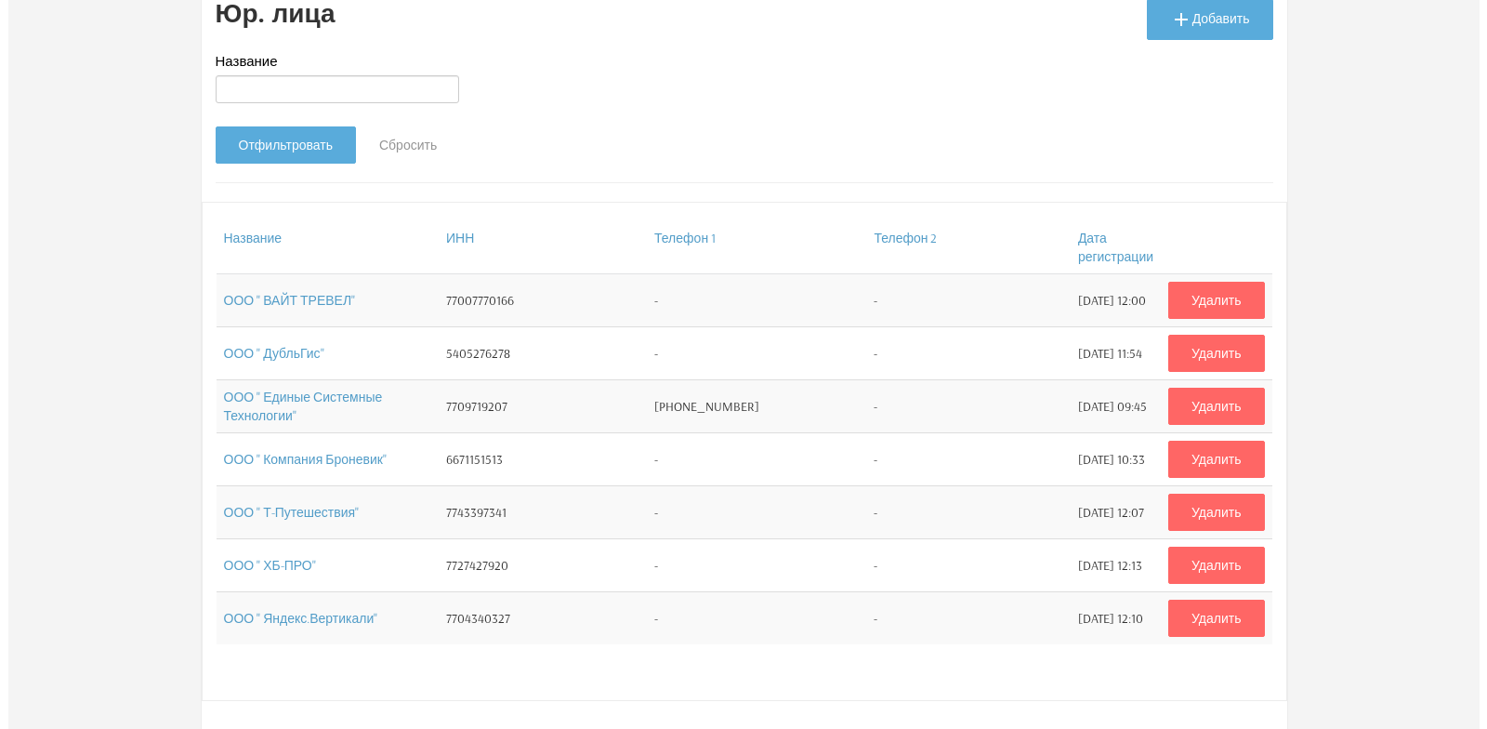
scroll to position [279, 0]
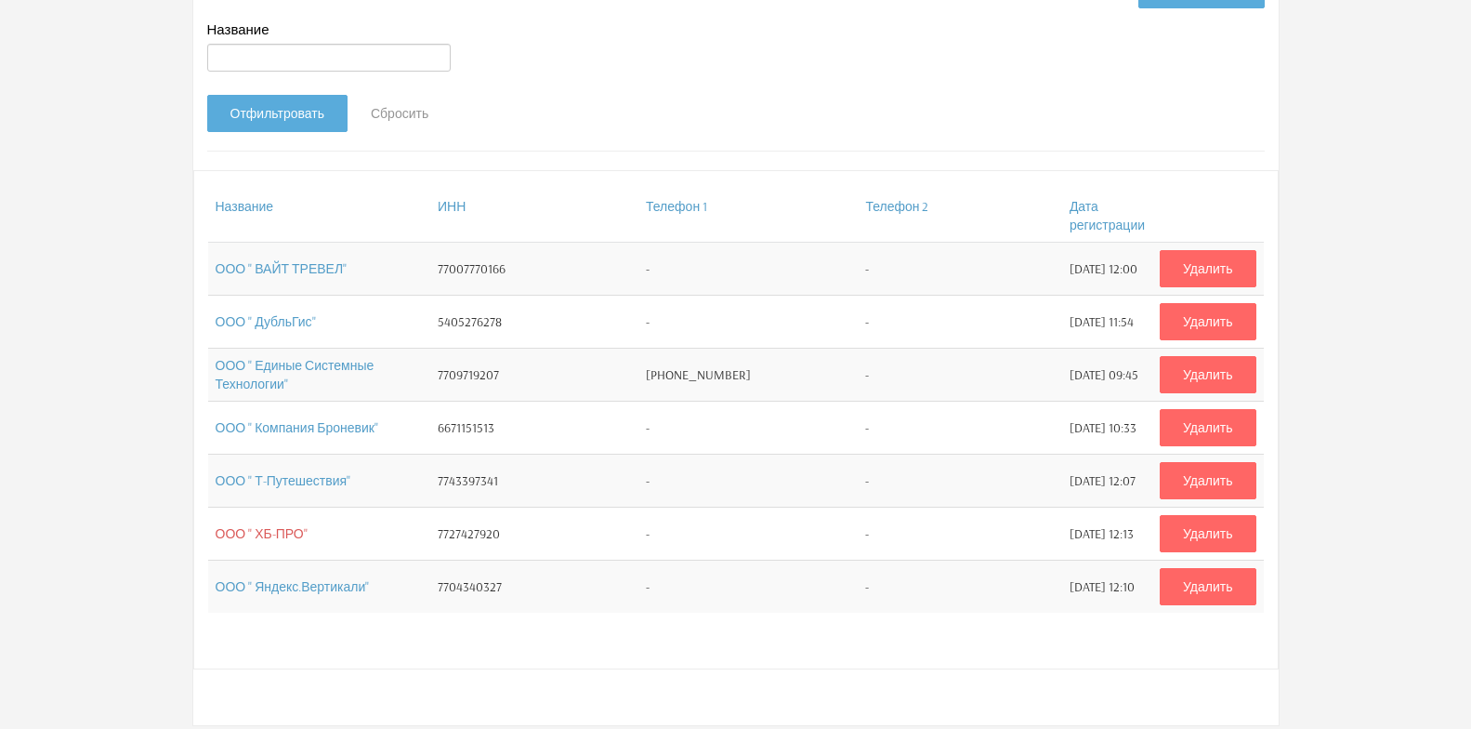
click at [278, 534] on link "ООО " ХБ-ПРО"" at bounding box center [262, 533] width 92 height 17
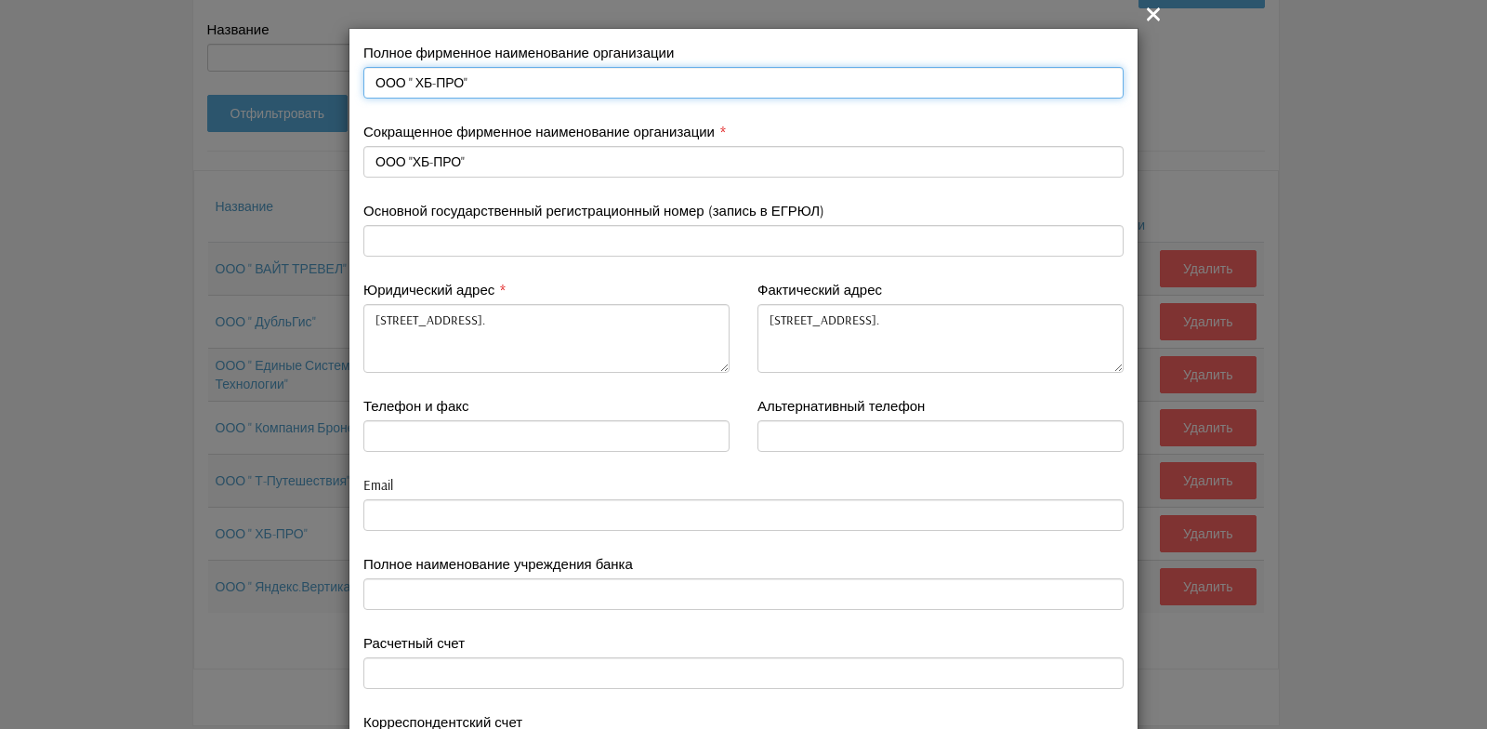
drag, startPoint x: 364, startPoint y: 80, endPoint x: 448, endPoint y: 85, distance: 83.8
click at [448, 85] on input "ООО " ХБ-ПРО"" at bounding box center [743, 83] width 760 height 32
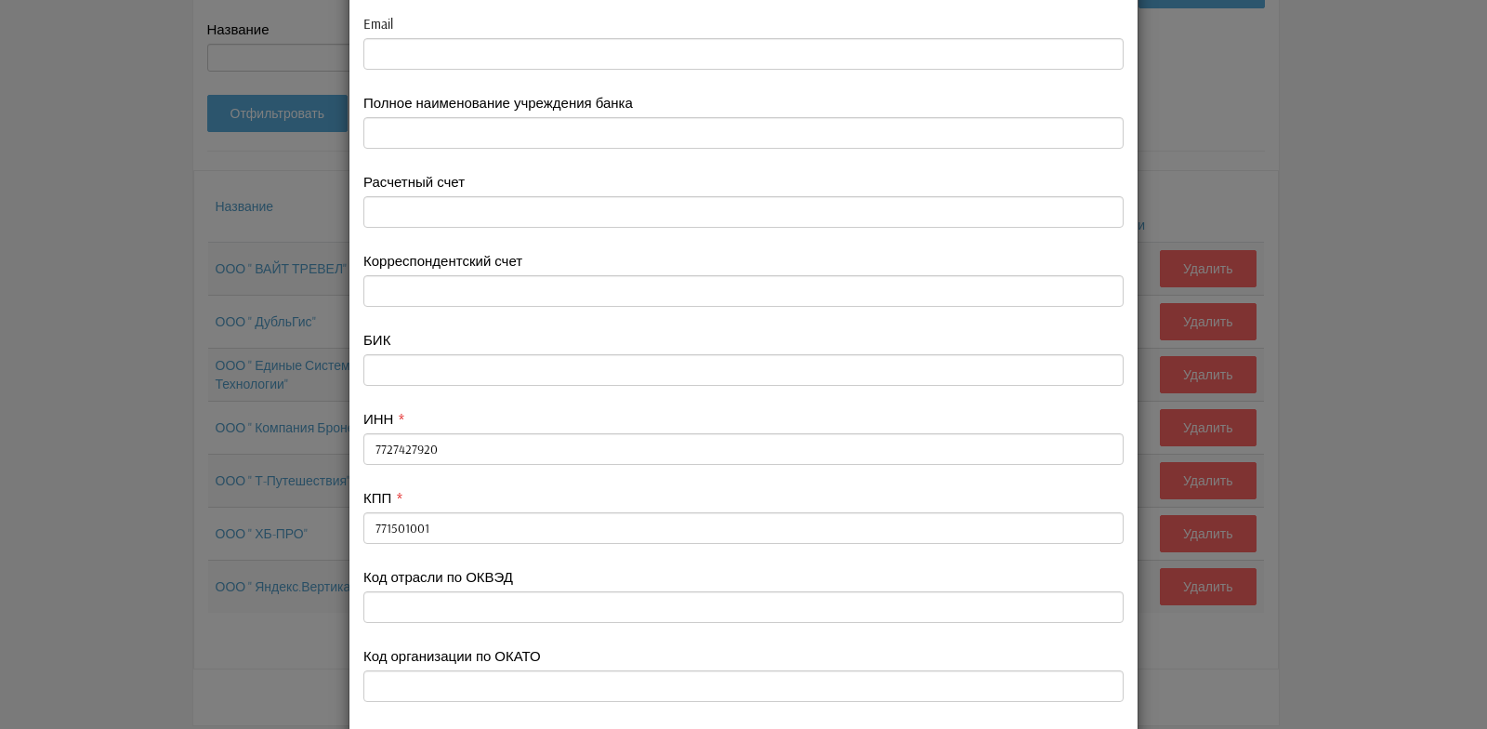
scroll to position [465, 0]
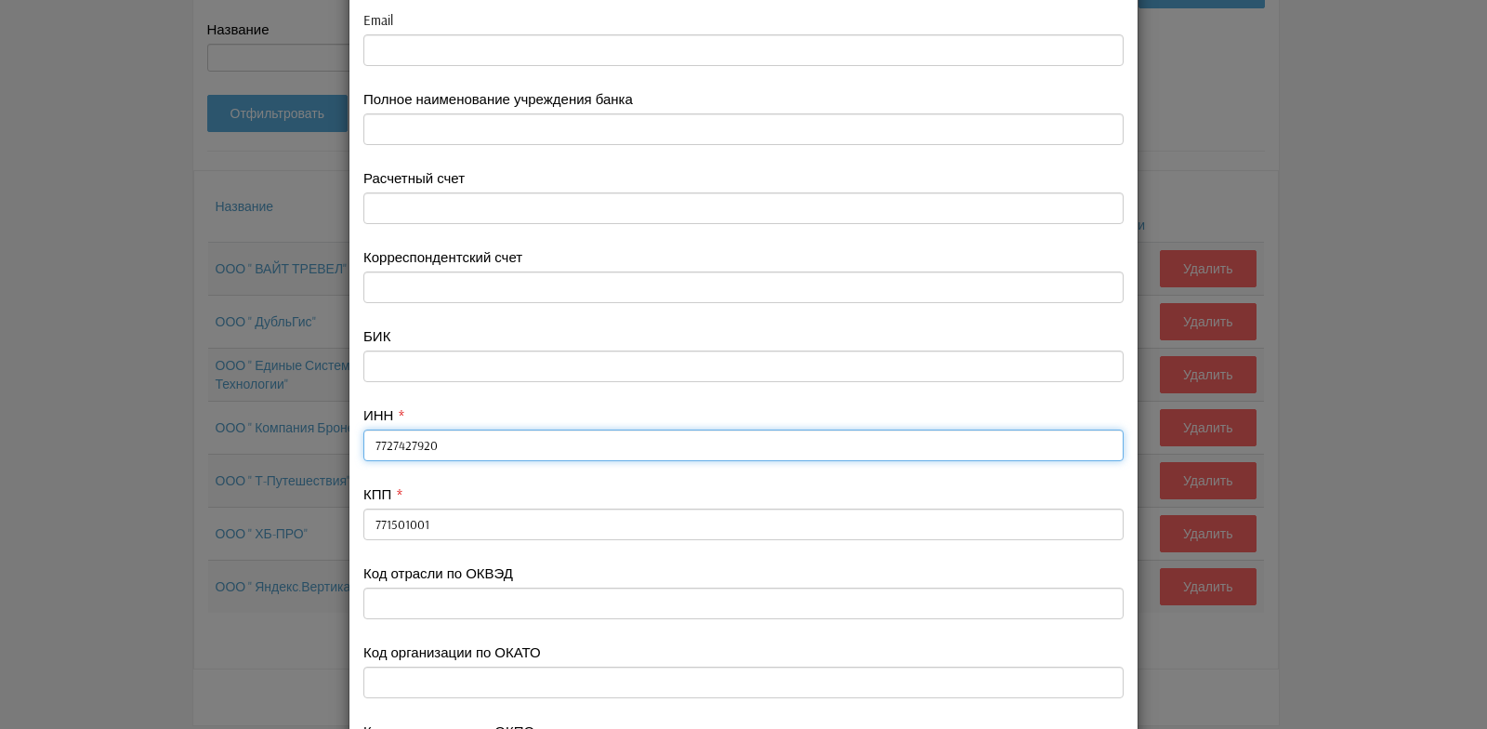
drag, startPoint x: 364, startPoint y: 445, endPoint x: 435, endPoint y: 441, distance: 70.7
click at [435, 441] on input "7727427920" at bounding box center [743, 445] width 760 height 32
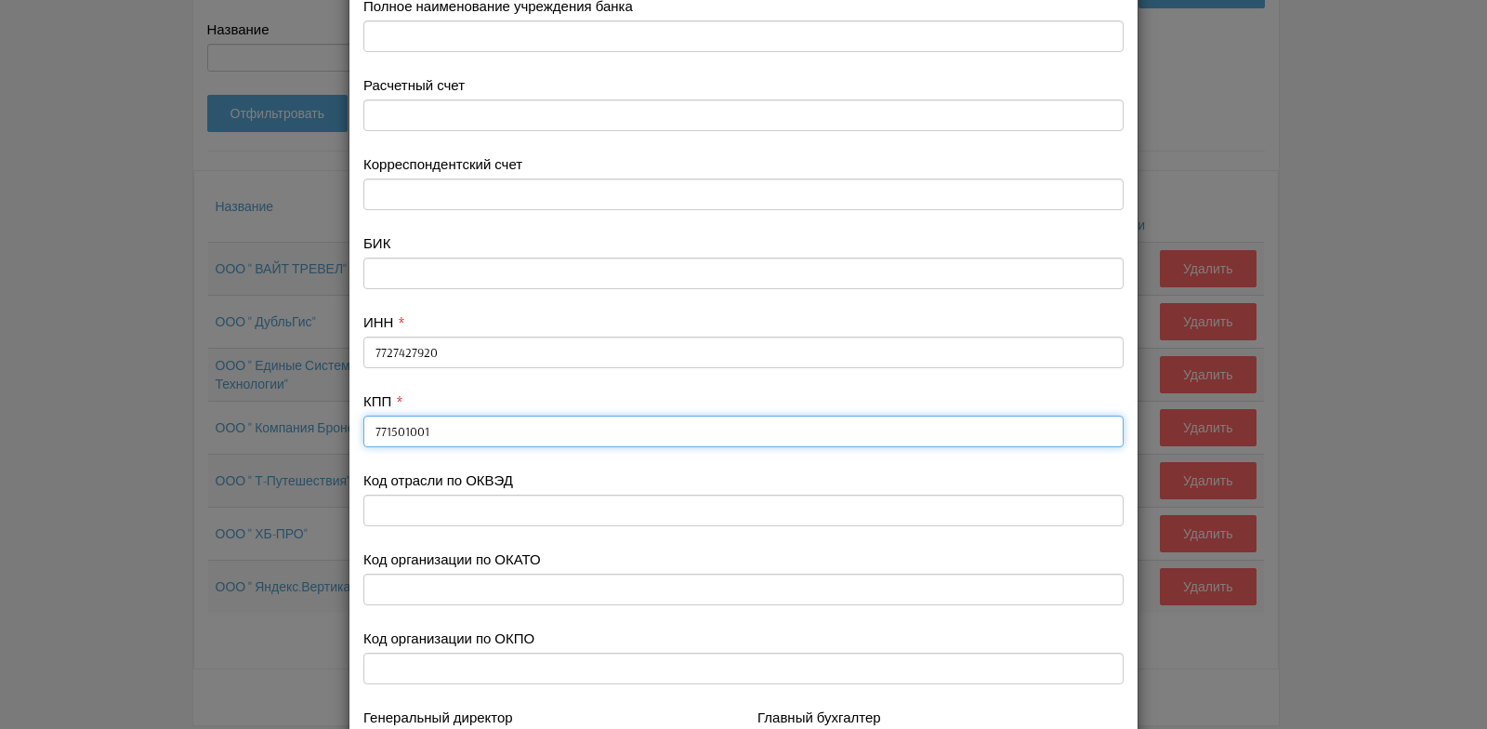
drag, startPoint x: 367, startPoint y: 427, endPoint x: 423, endPoint y: 429, distance: 55.8
click at [423, 429] on input "771501001" at bounding box center [743, 431] width 760 height 32
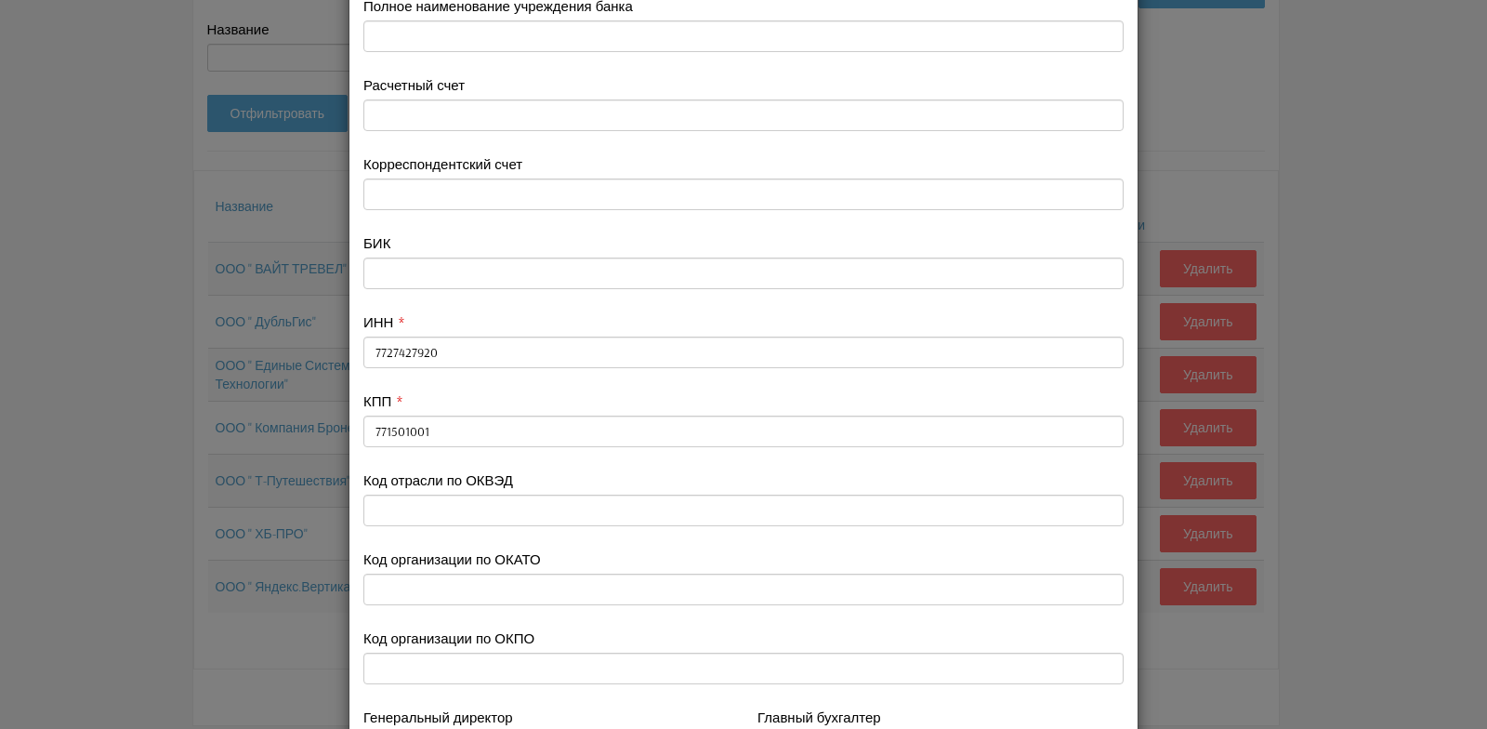
click at [508, 459] on div "КПП 771501001" at bounding box center [743, 430] width 788 height 79
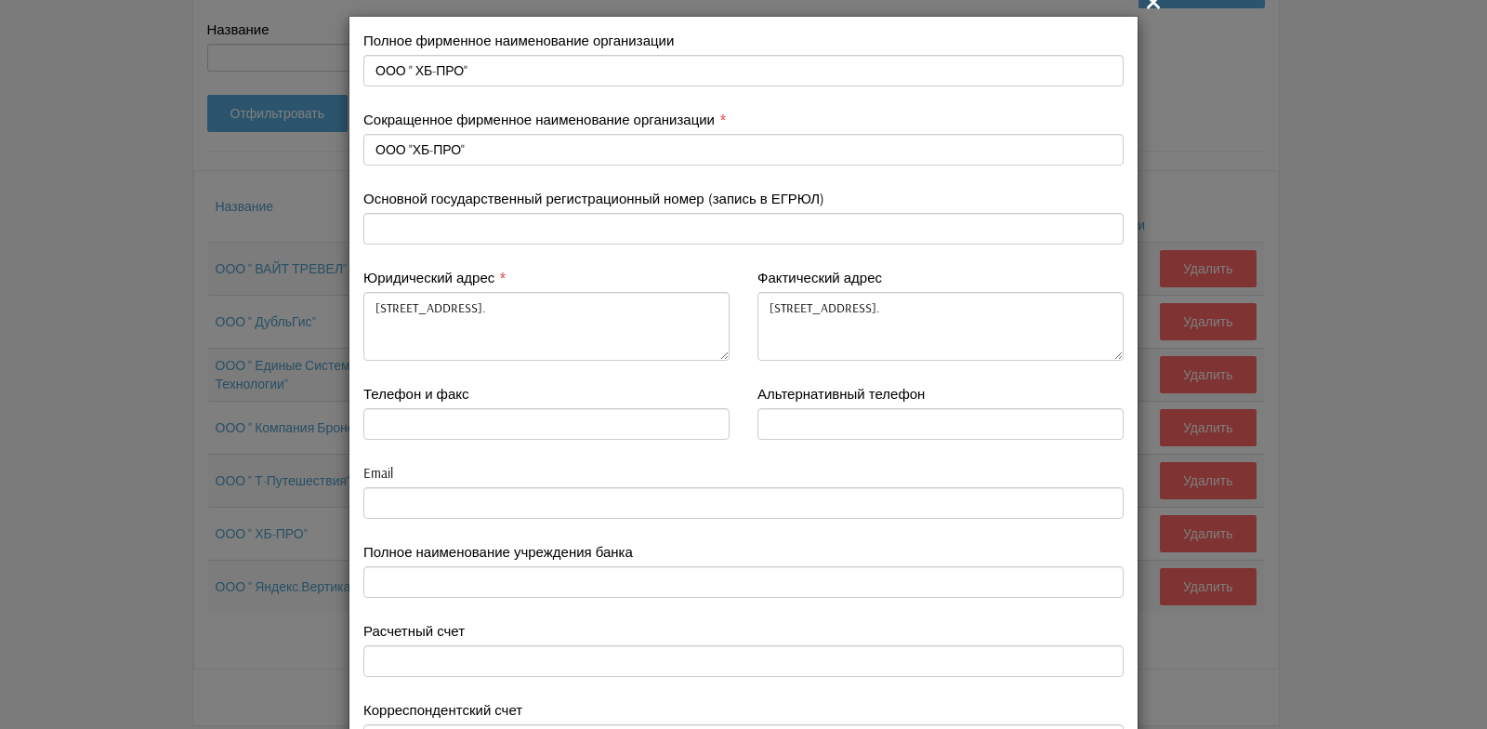
scroll to position [0, 0]
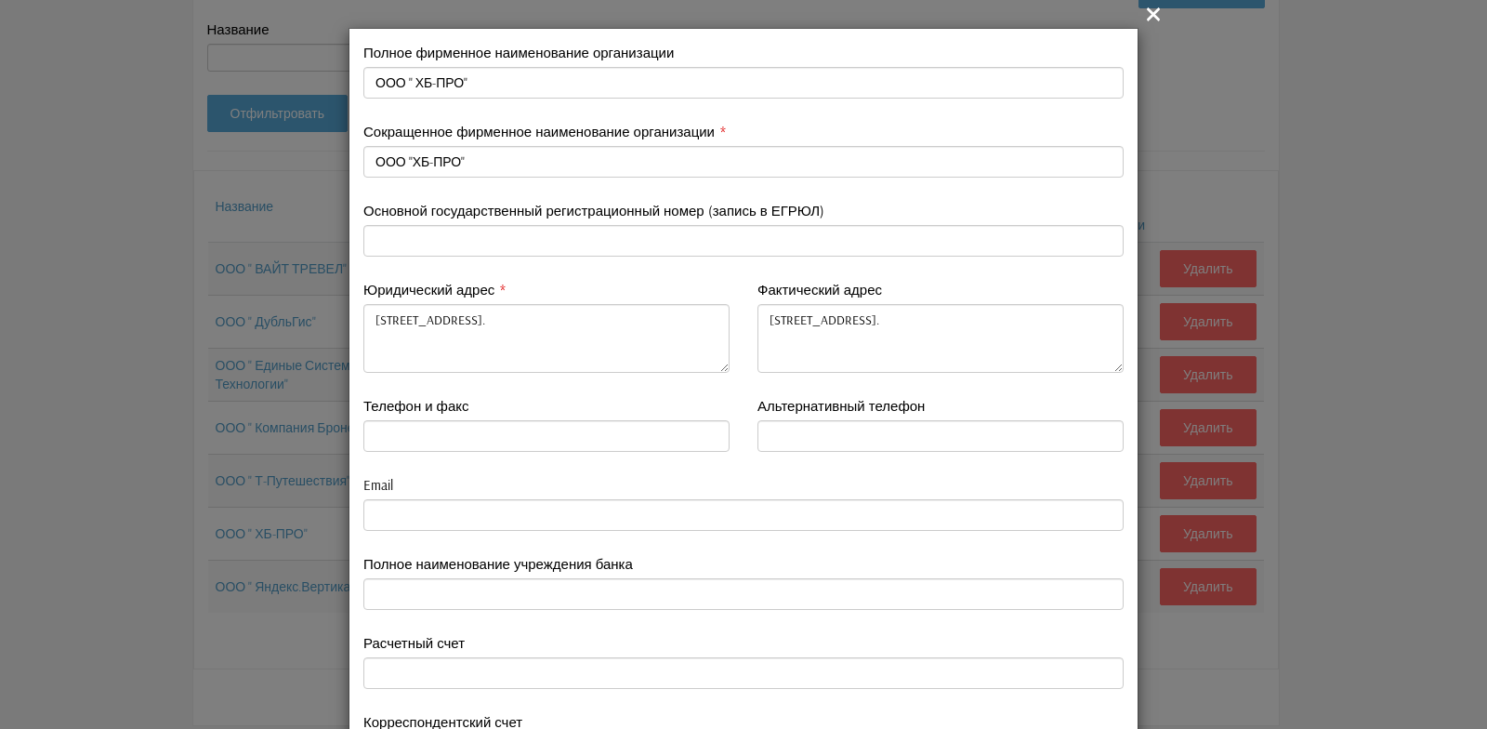
click at [1151, 15] on icon "" at bounding box center [1153, 14] width 22 height 22
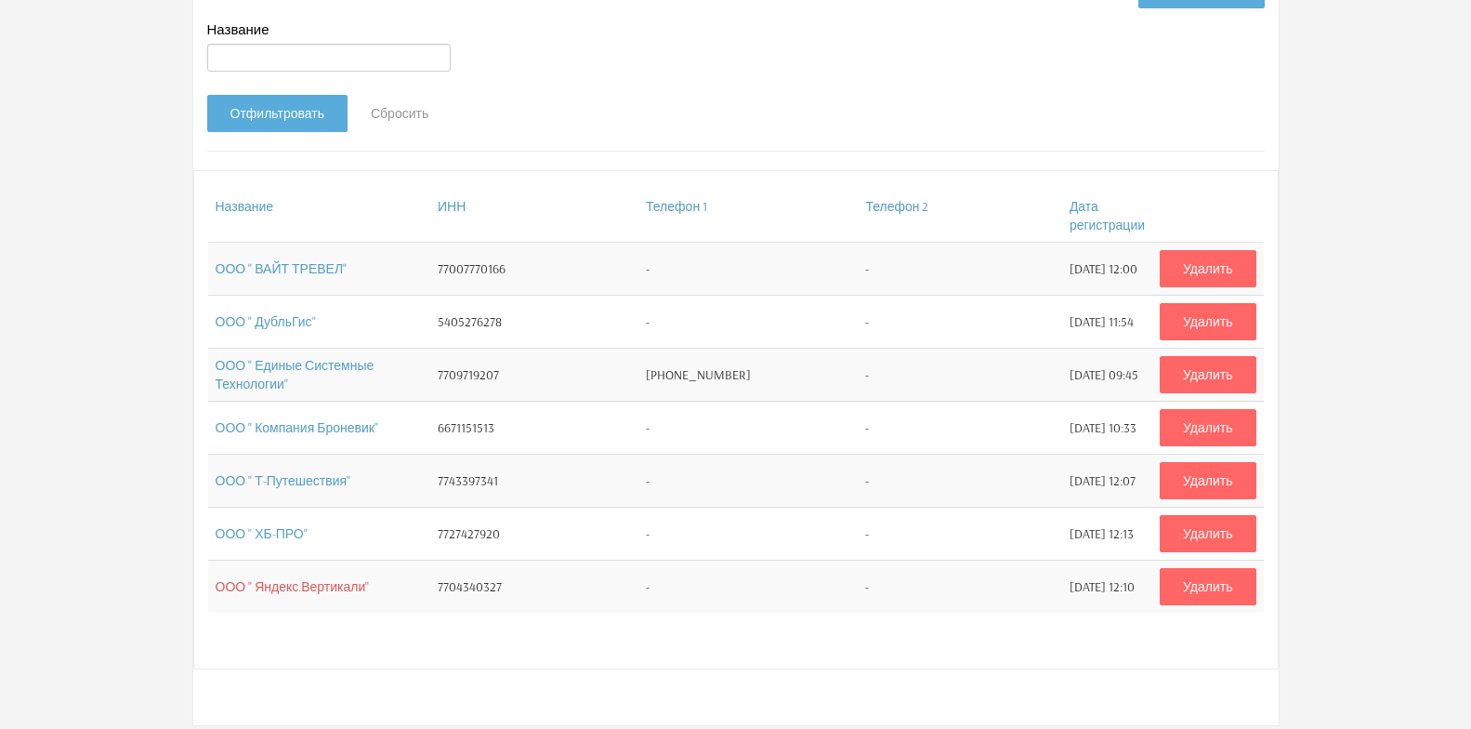
click at [305, 586] on link "ООО " Яндекс.Вертикали"" at bounding box center [293, 586] width 154 height 17
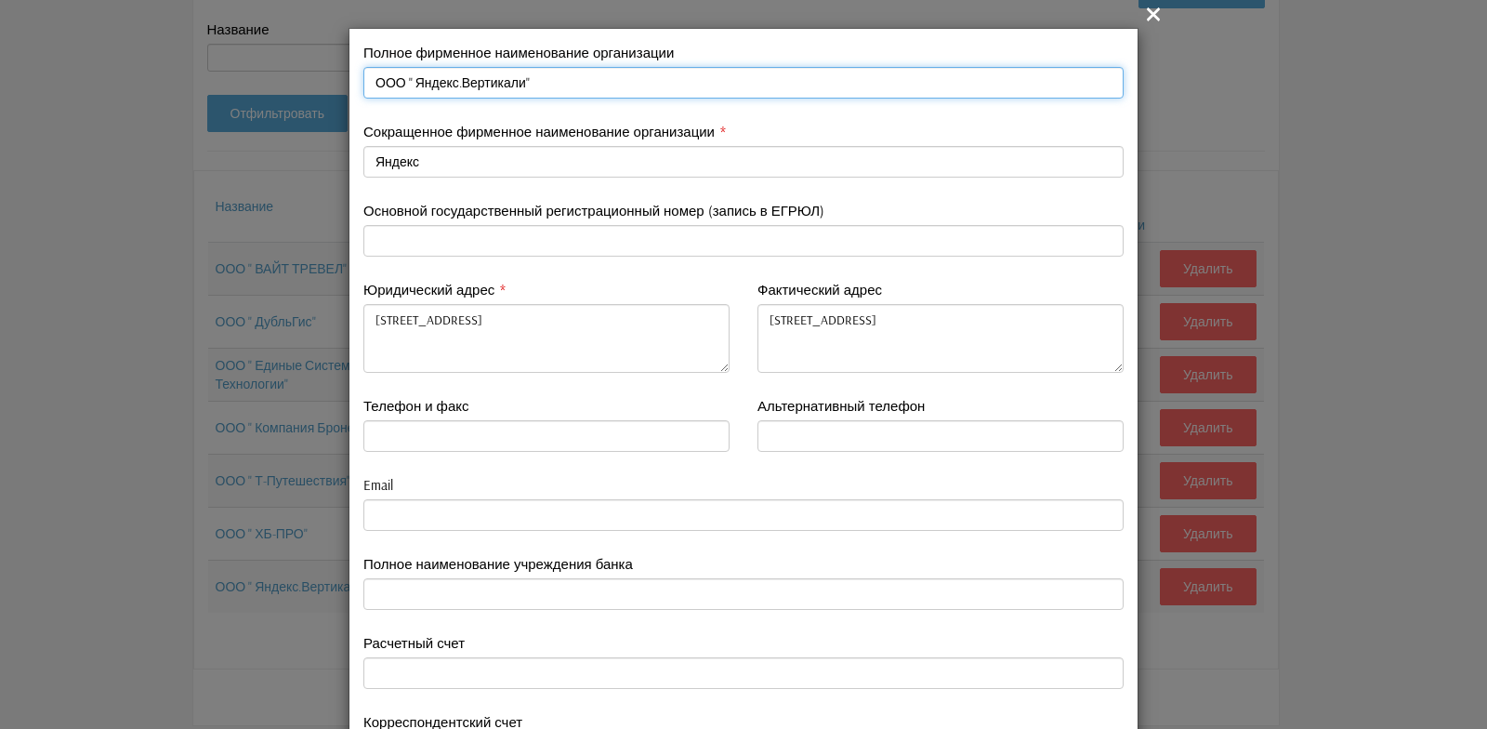
drag, startPoint x: 362, startPoint y: 79, endPoint x: 513, endPoint y: 82, distance: 151.5
click at [513, 82] on input "ООО " Яндекс.Вертикали"" at bounding box center [743, 83] width 760 height 32
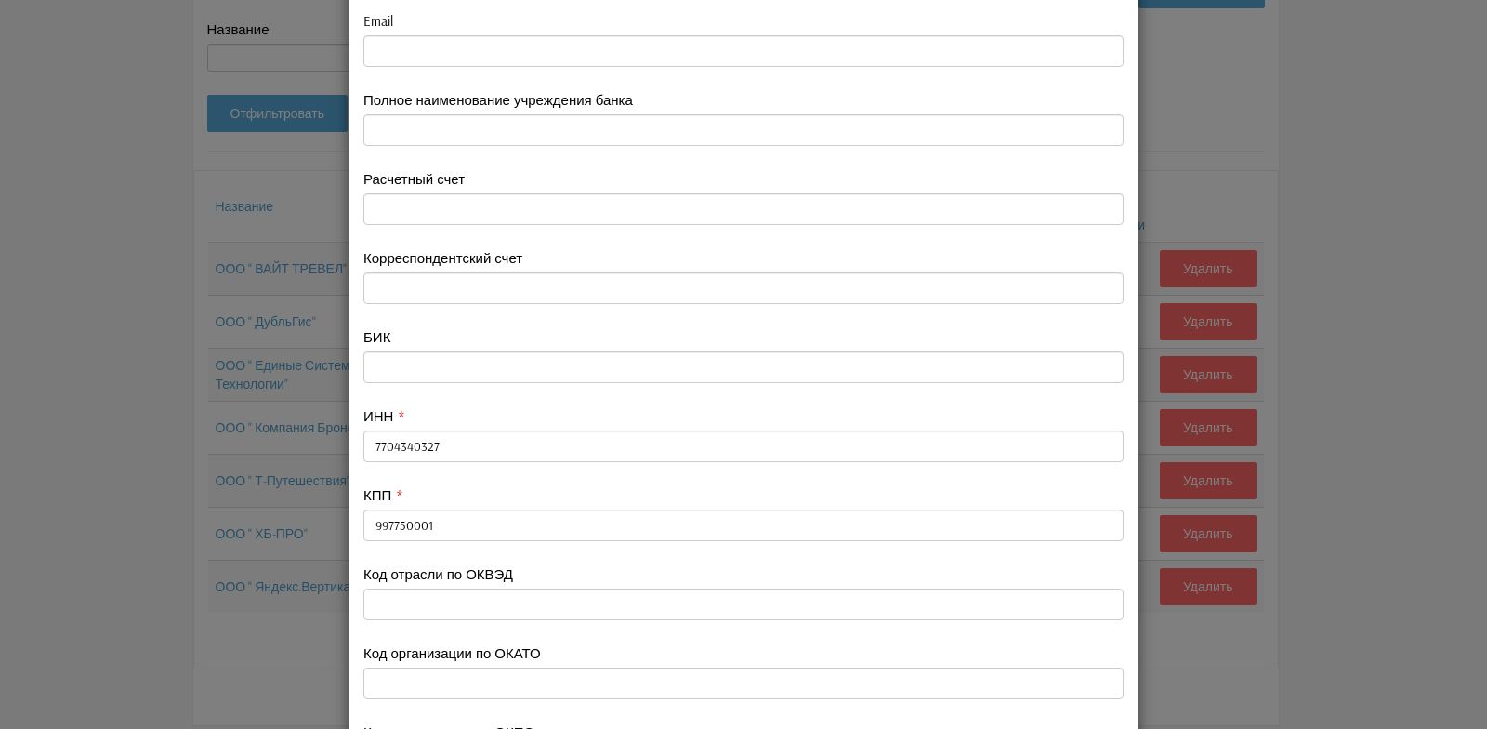
scroll to position [465, 0]
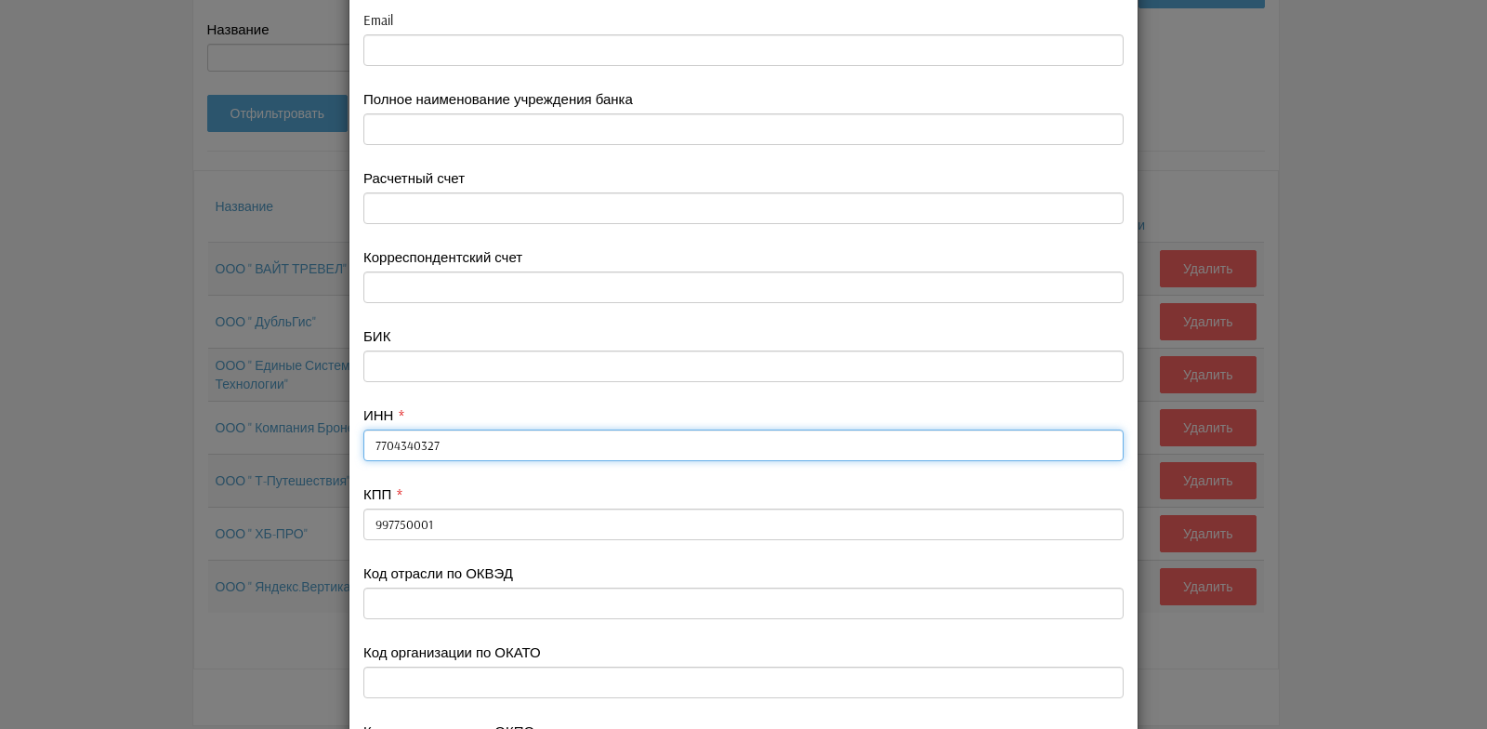
drag, startPoint x: 366, startPoint y: 442, endPoint x: 434, endPoint y: 441, distance: 67.9
click at [434, 441] on input "7704340327" at bounding box center [743, 445] width 760 height 32
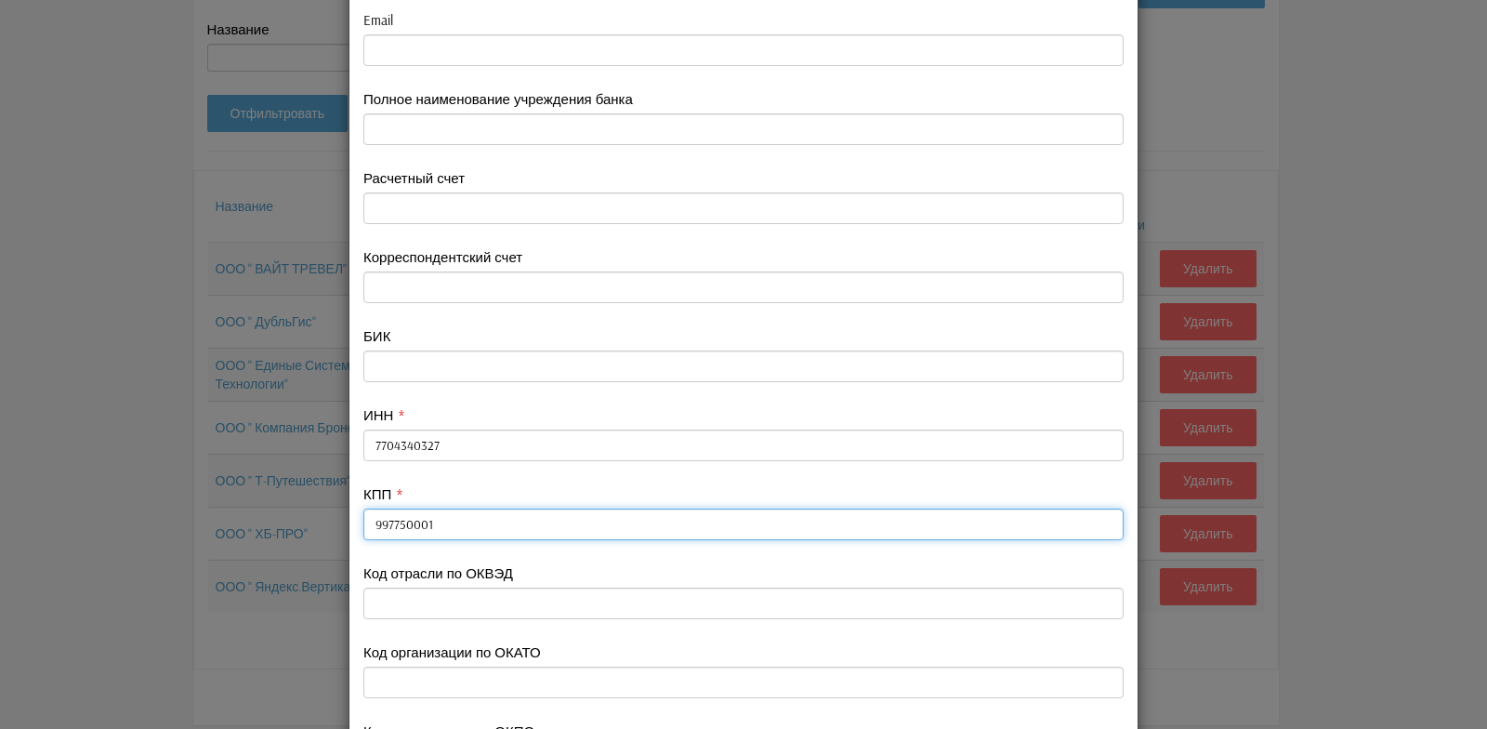
drag, startPoint x: 365, startPoint y: 525, endPoint x: 437, endPoint y: 522, distance: 71.6
click at [437, 522] on input "997750001" at bounding box center [743, 524] width 760 height 32
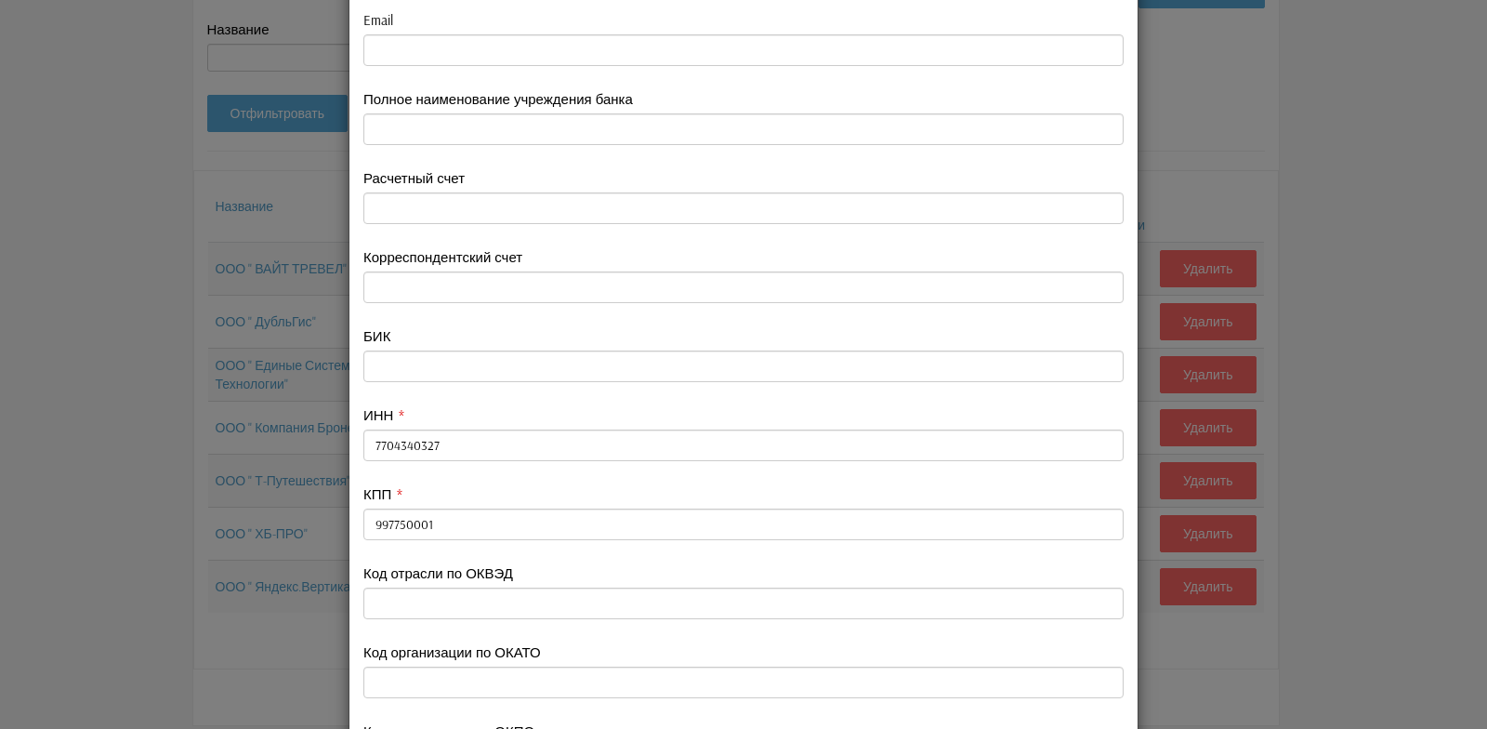
click at [640, 549] on div "КПП 997750001" at bounding box center [743, 523] width 788 height 79
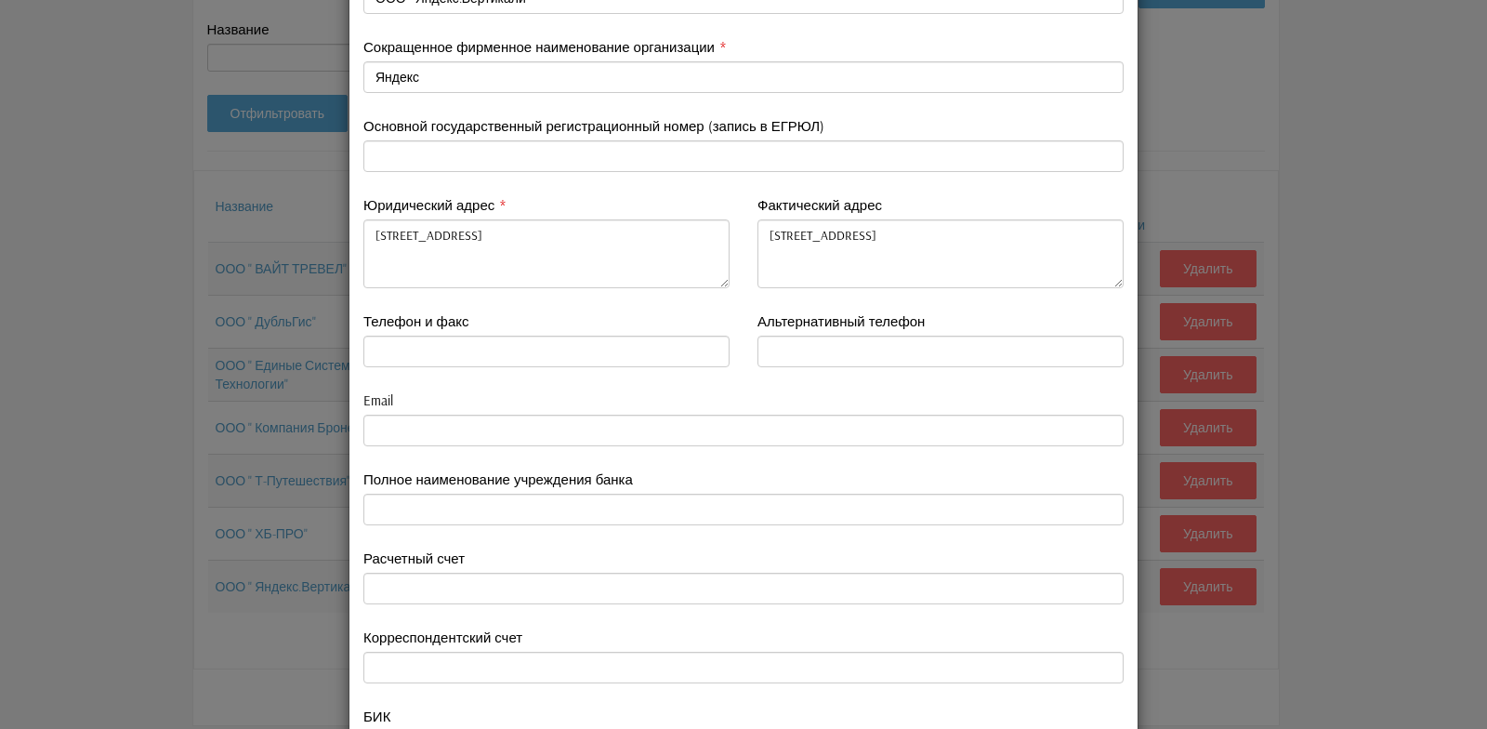
scroll to position [0, 0]
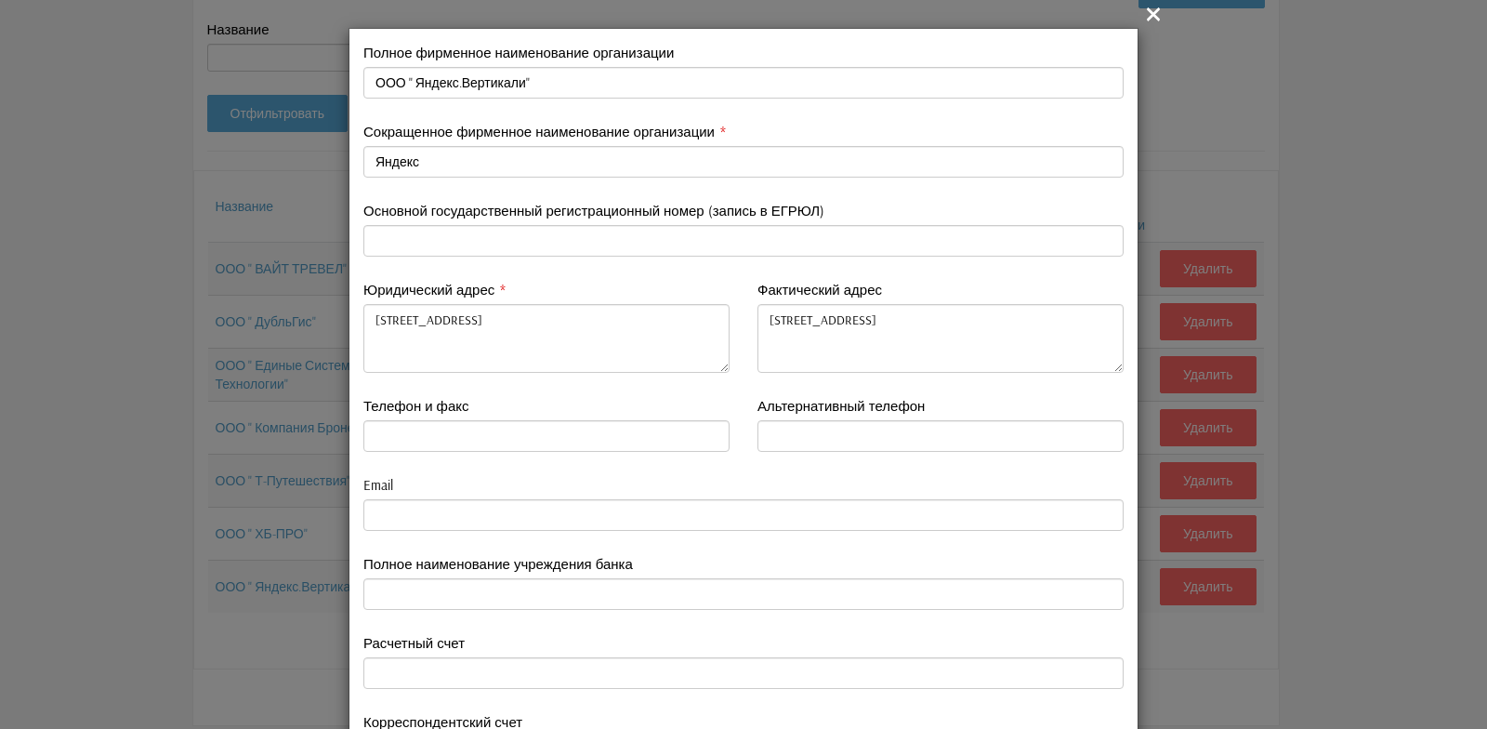
click at [1147, 18] on icon "" at bounding box center [1153, 14] width 22 height 22
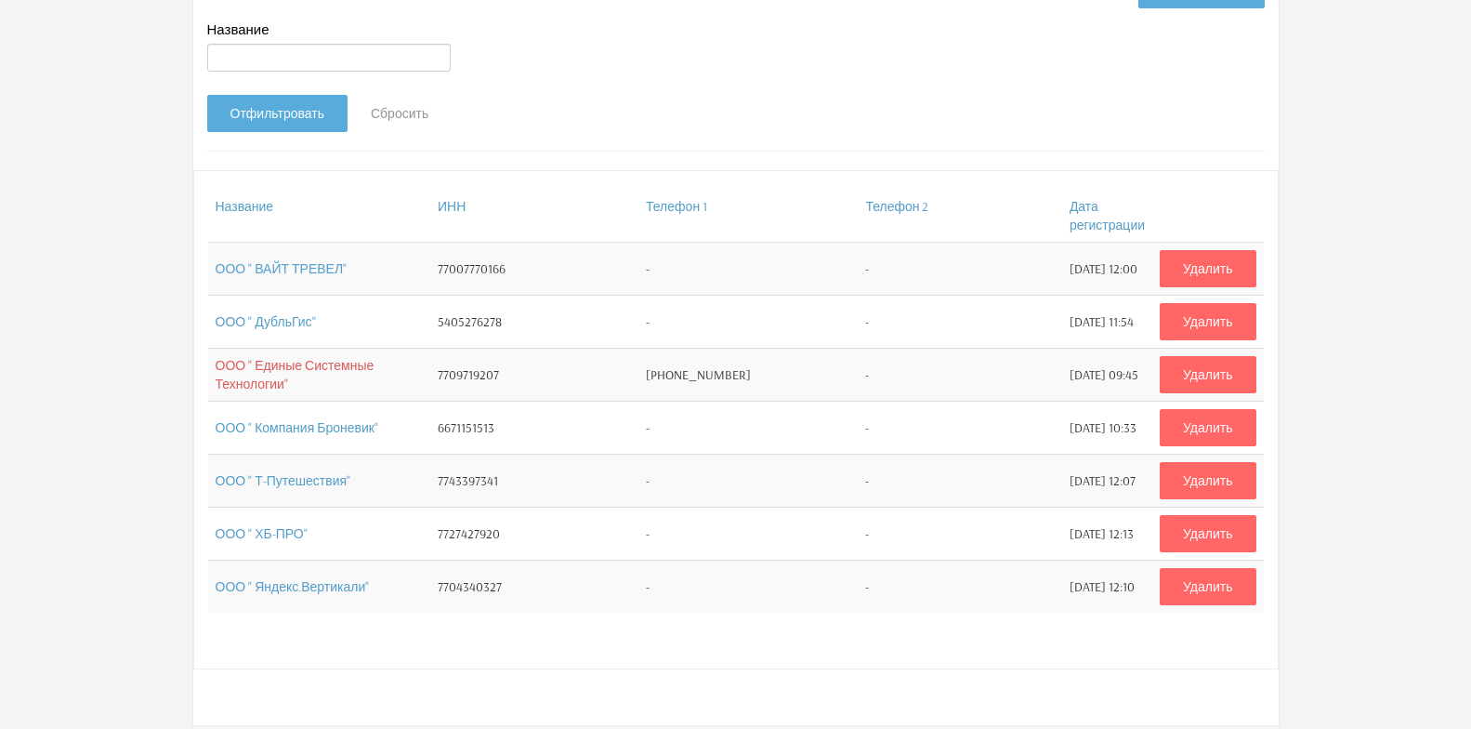
click at [371, 376] on link "ООО " Единые Системные Технологии"" at bounding box center [295, 374] width 159 height 35
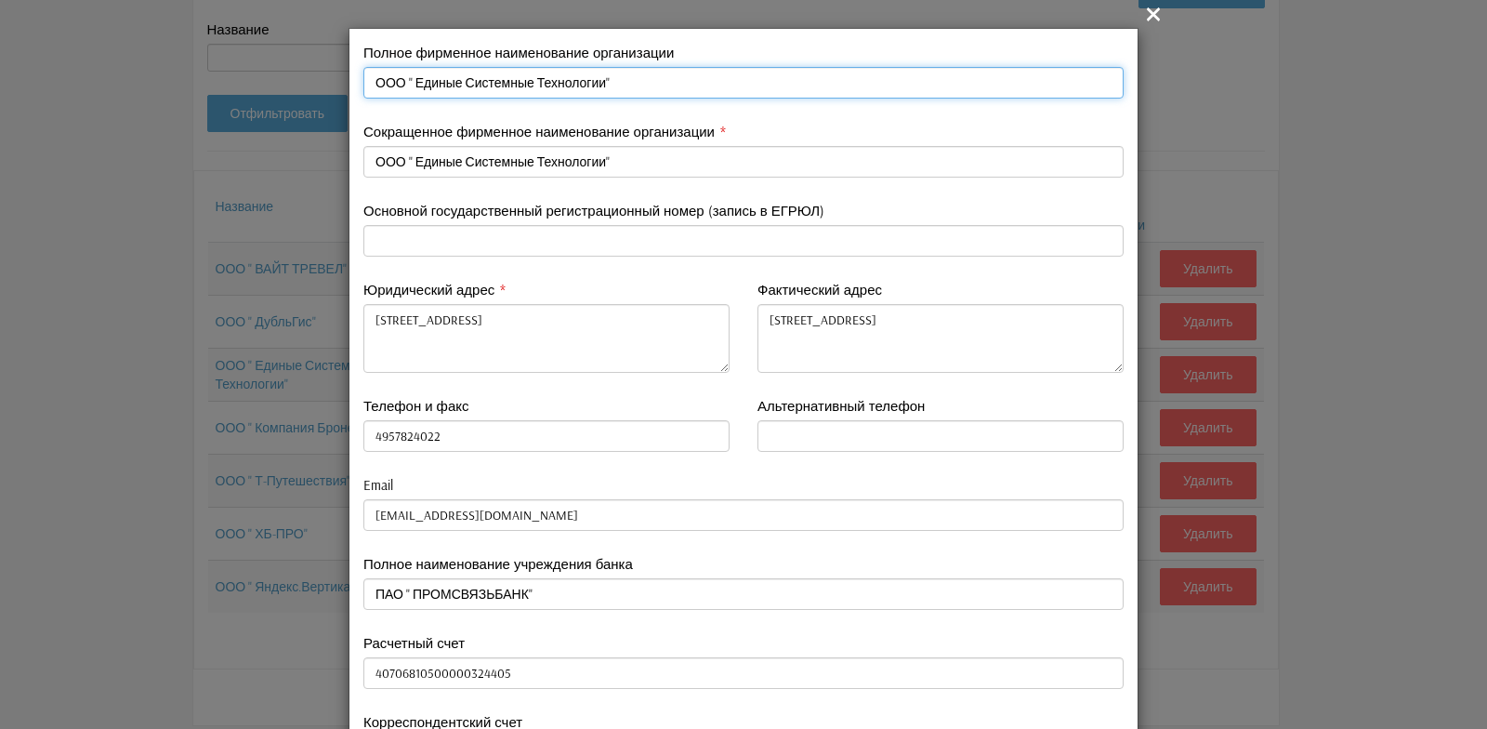
drag, startPoint x: 362, startPoint y: 84, endPoint x: 583, endPoint y: 86, distance: 221.2
click at [583, 86] on input "ООО " Единые Системные Технологии"" at bounding box center [743, 83] width 760 height 32
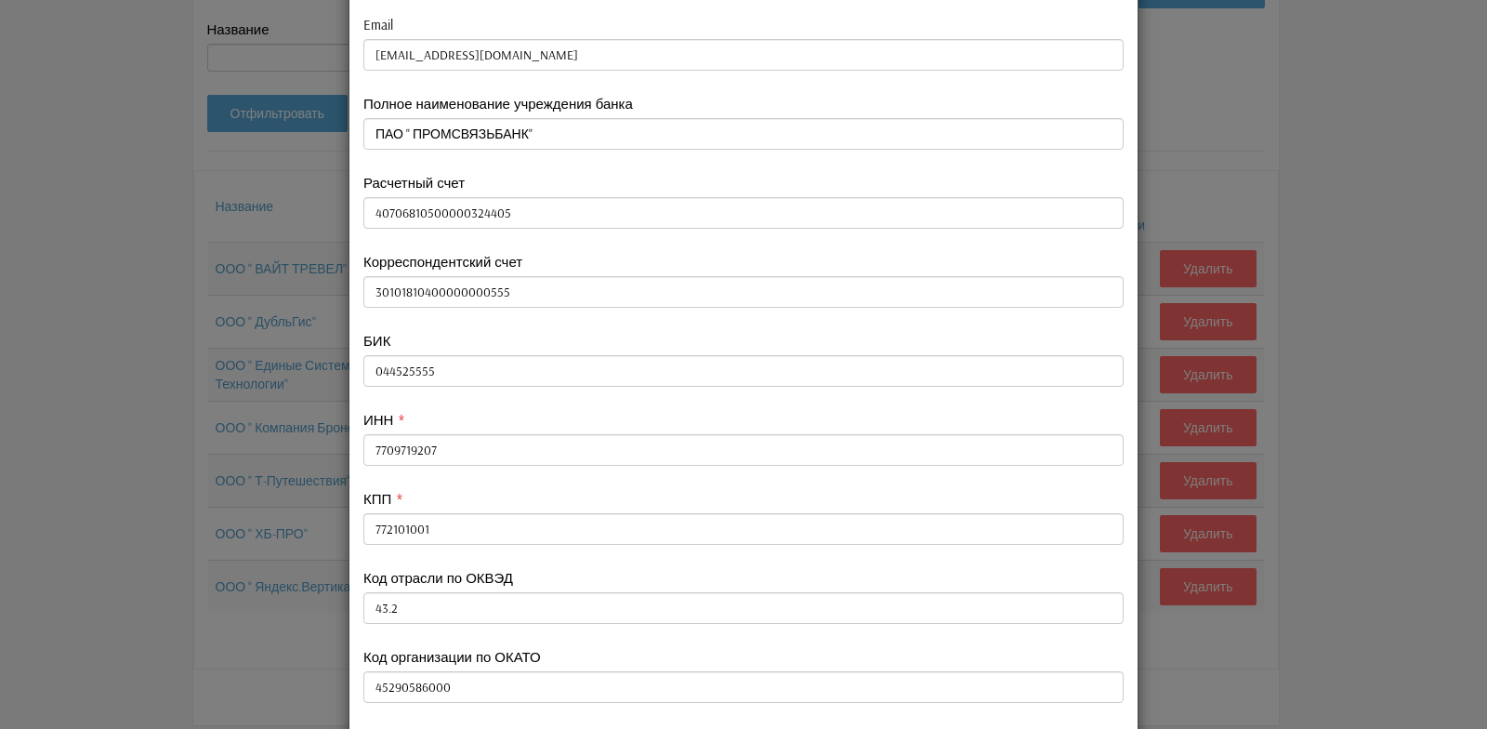
scroll to position [465, 0]
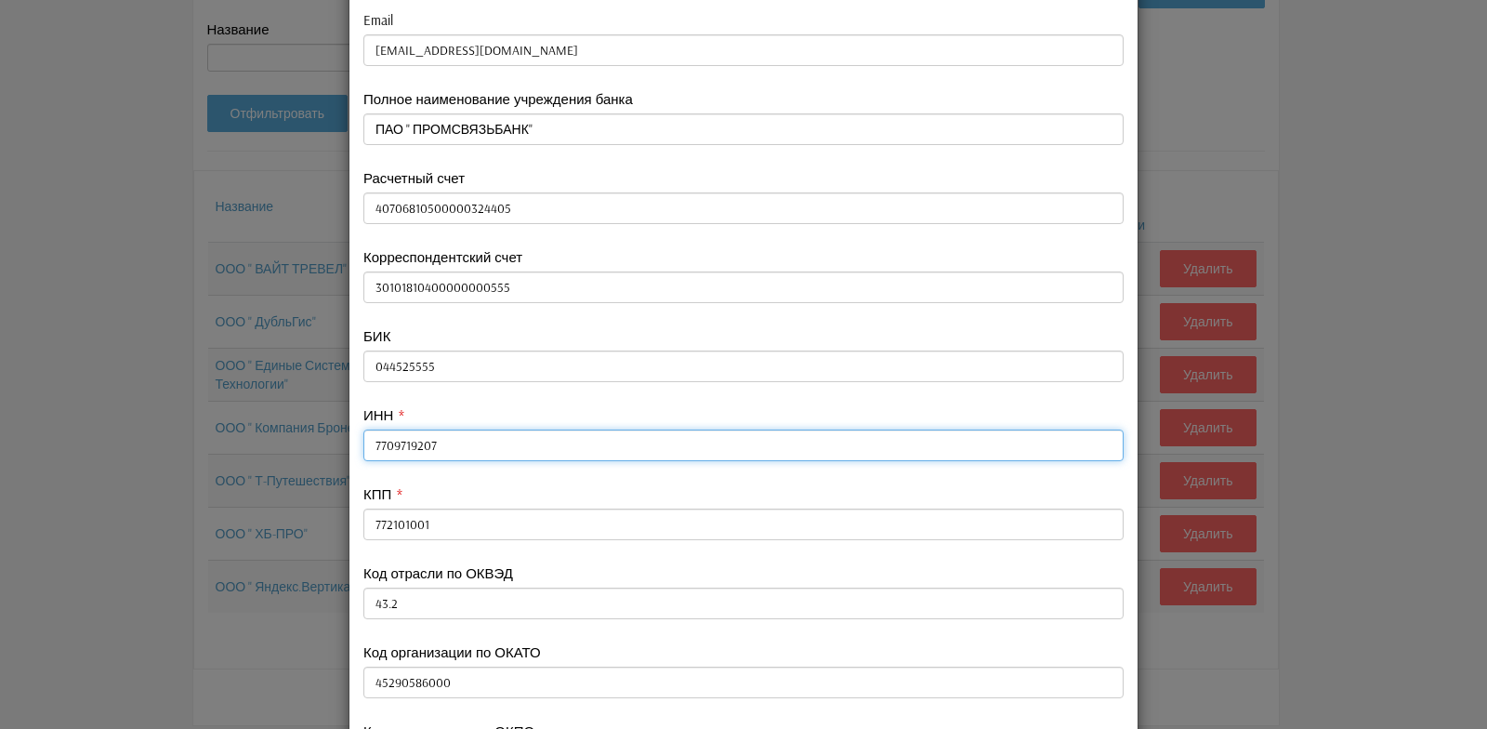
drag, startPoint x: 365, startPoint y: 441, endPoint x: 429, endPoint y: 444, distance: 64.2
click at [429, 444] on input "7709719207" at bounding box center [743, 445] width 760 height 32
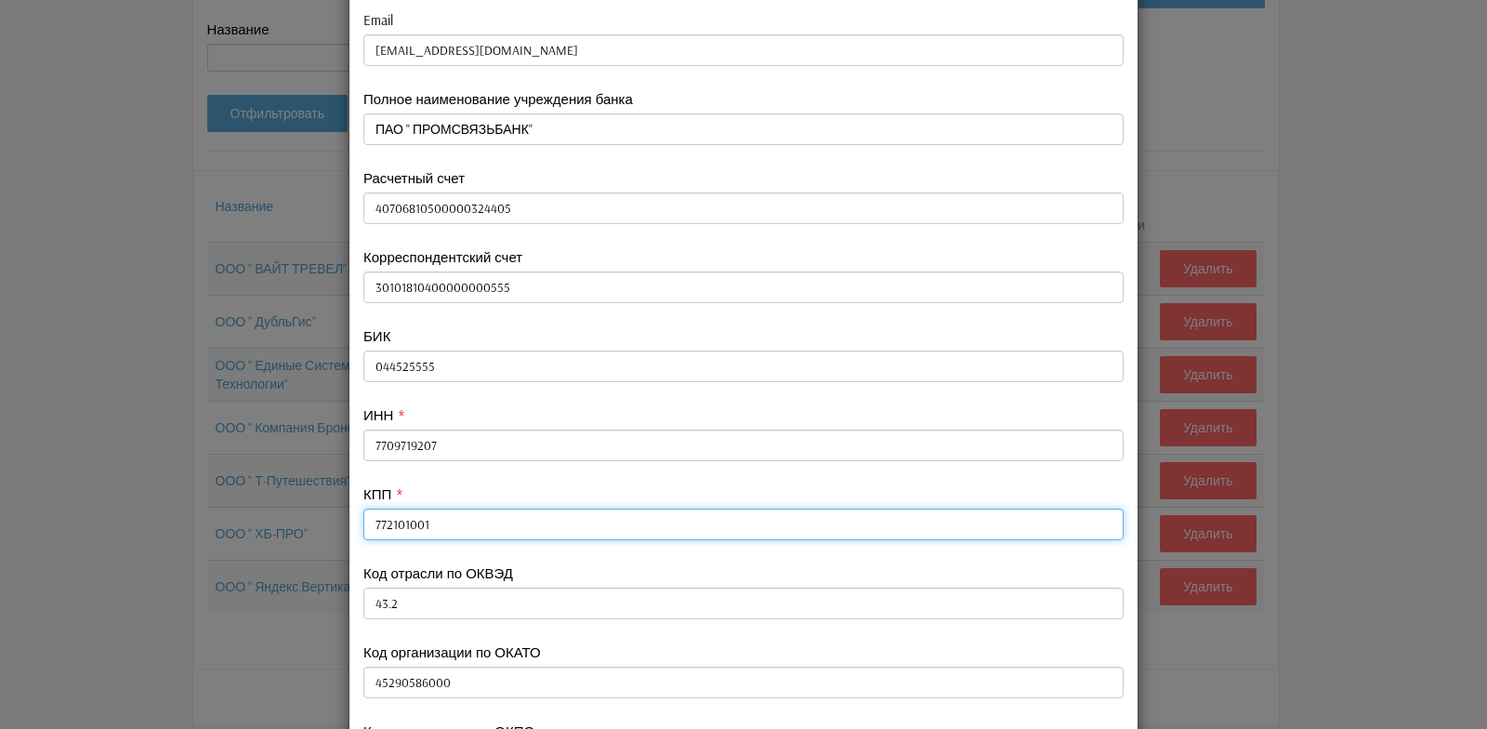
drag, startPoint x: 364, startPoint y: 523, endPoint x: 432, endPoint y: 522, distance: 67.8
click at [432, 522] on input "772101001" at bounding box center [743, 524] width 760 height 32
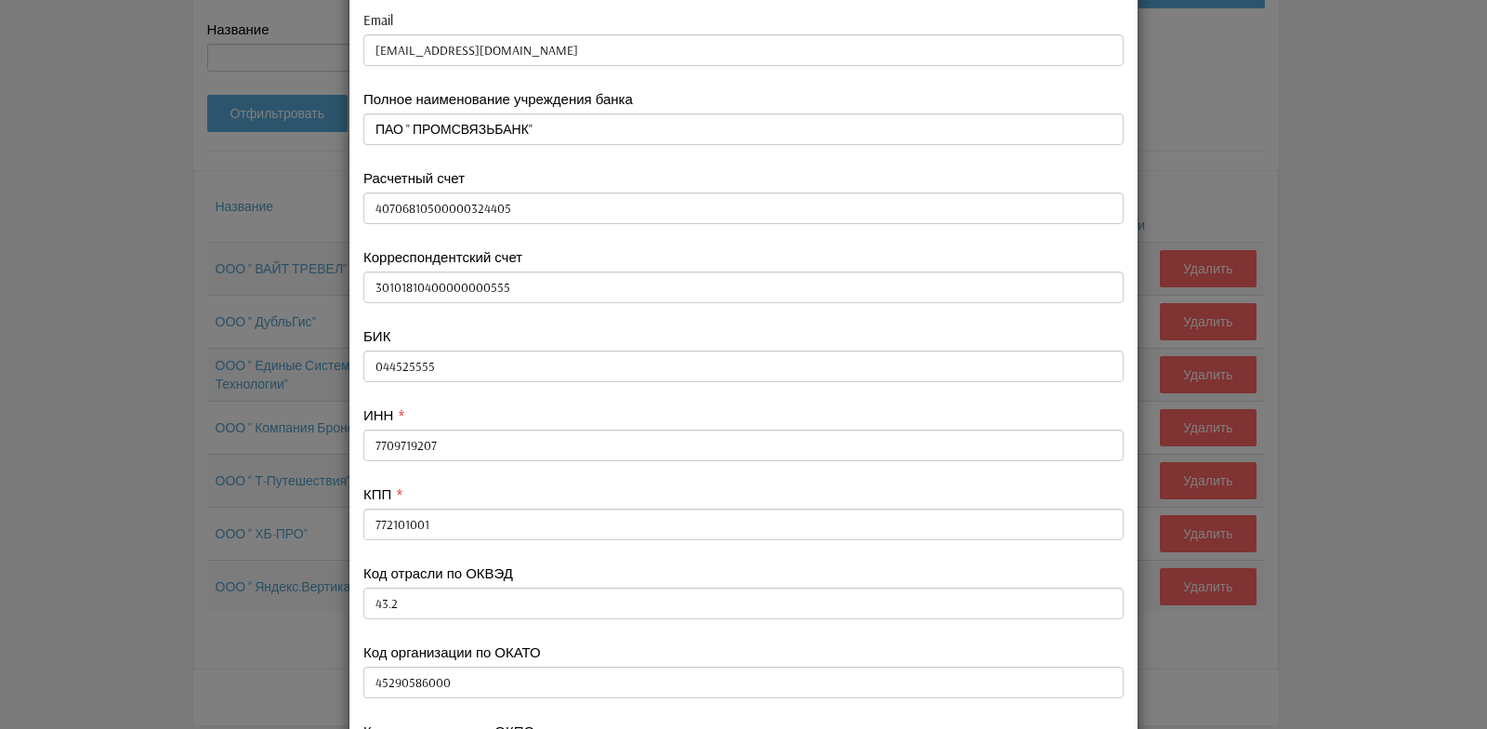
click at [543, 395] on div "БИК 044525555" at bounding box center [743, 365] width 788 height 79
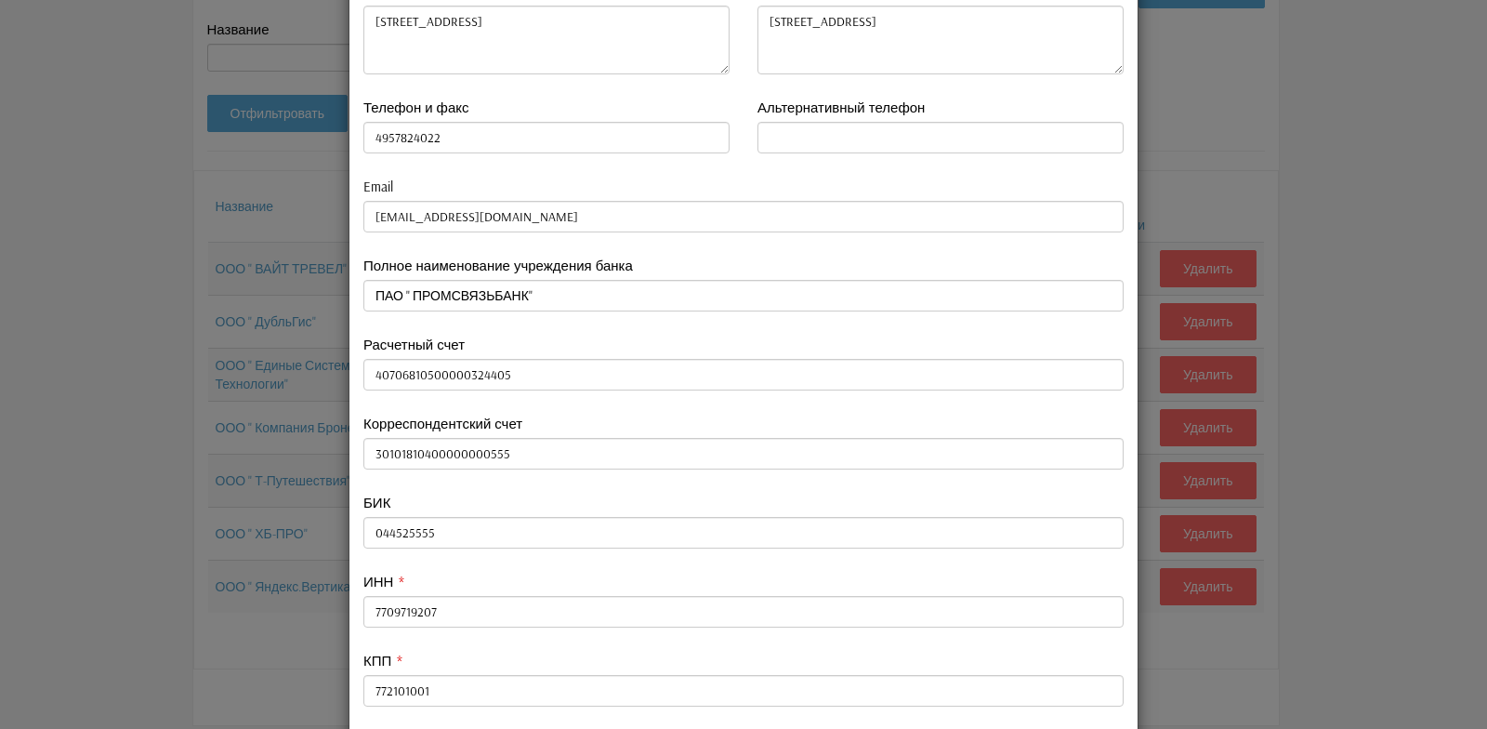
scroll to position [279, 0]
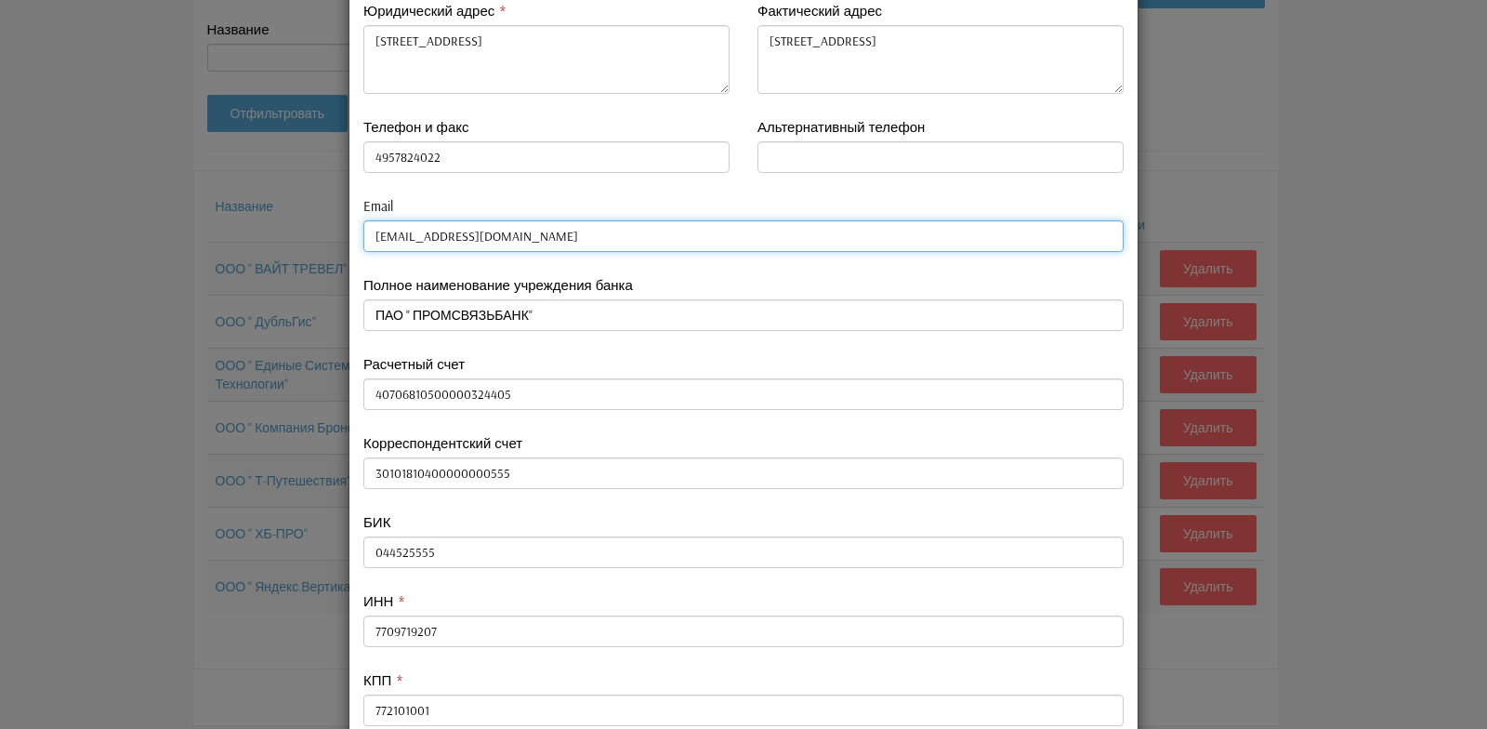
drag, startPoint x: 362, startPoint y: 234, endPoint x: 487, endPoint y: 230, distance: 124.6
click at [487, 230] on input "[EMAIL_ADDRESS][DOMAIN_NAME]" at bounding box center [743, 236] width 760 height 32
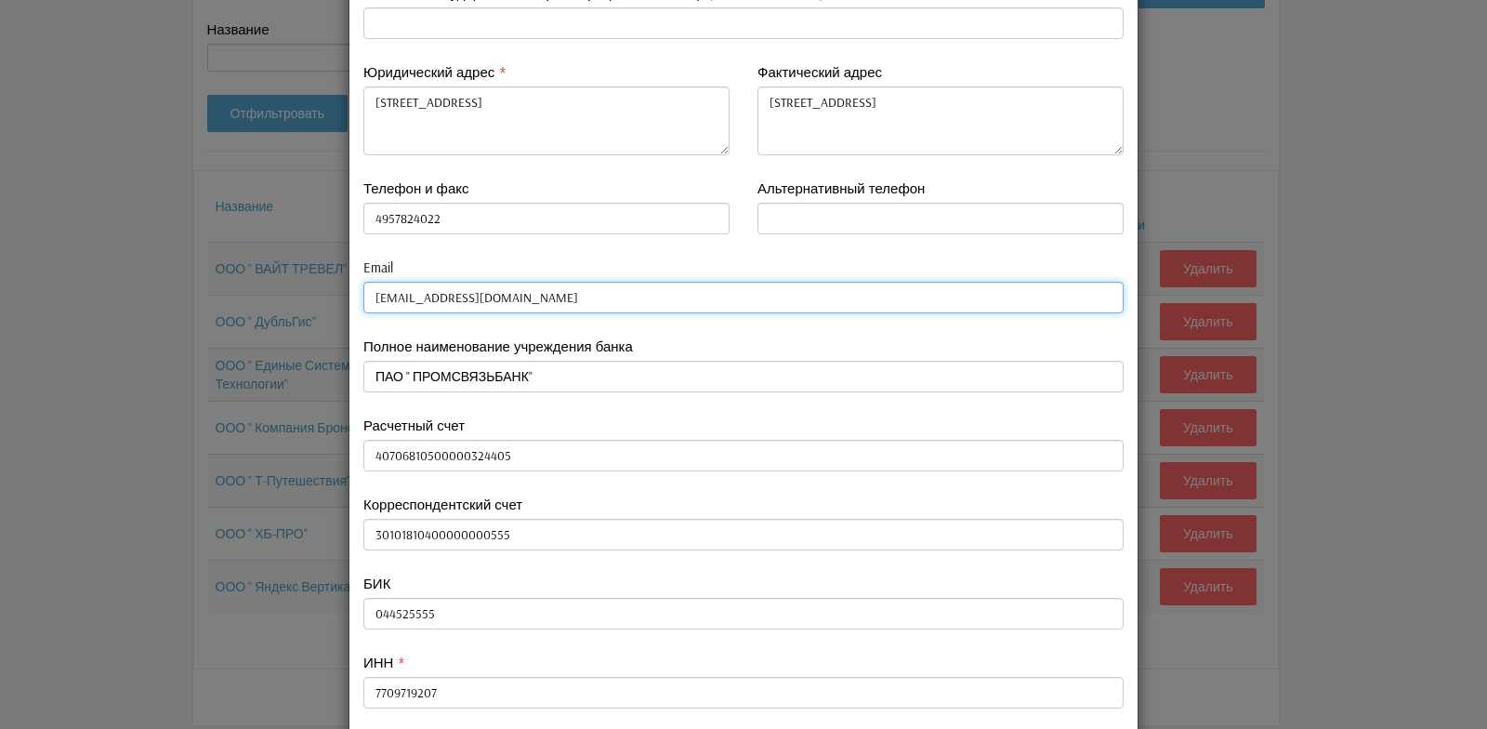
scroll to position [186, 0]
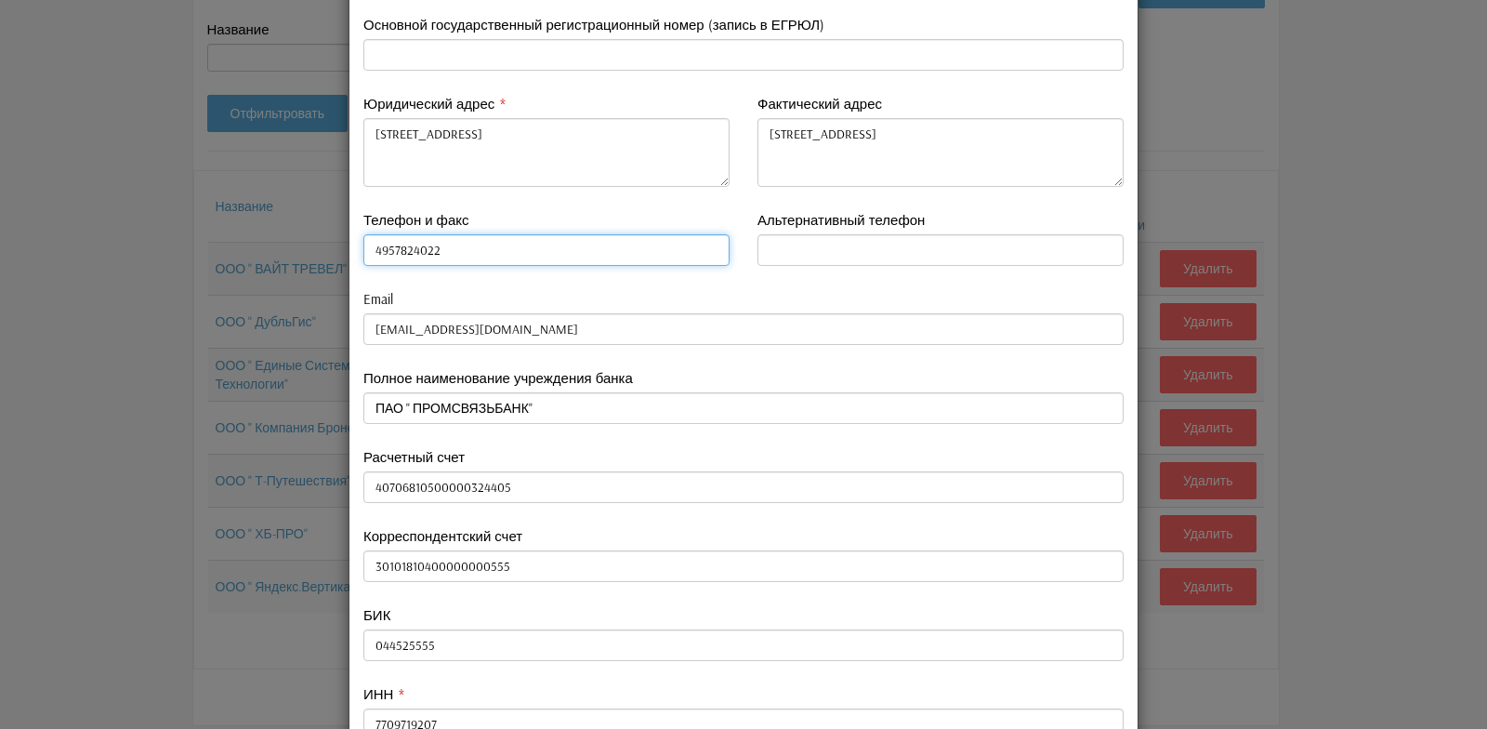
drag, startPoint x: 366, startPoint y: 246, endPoint x: 457, endPoint y: 244, distance: 91.1
click at [457, 244] on input "4957824022" at bounding box center [546, 250] width 366 height 32
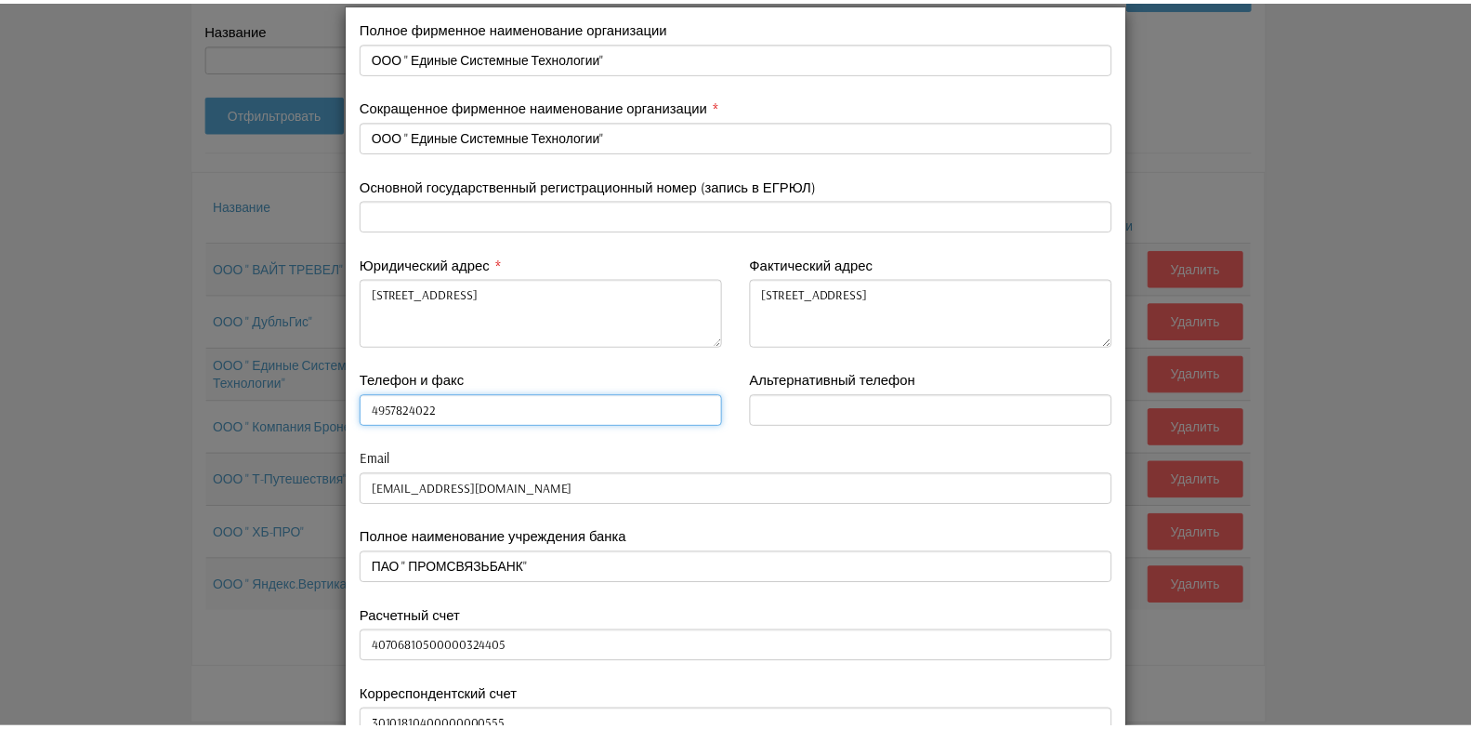
scroll to position [0, 0]
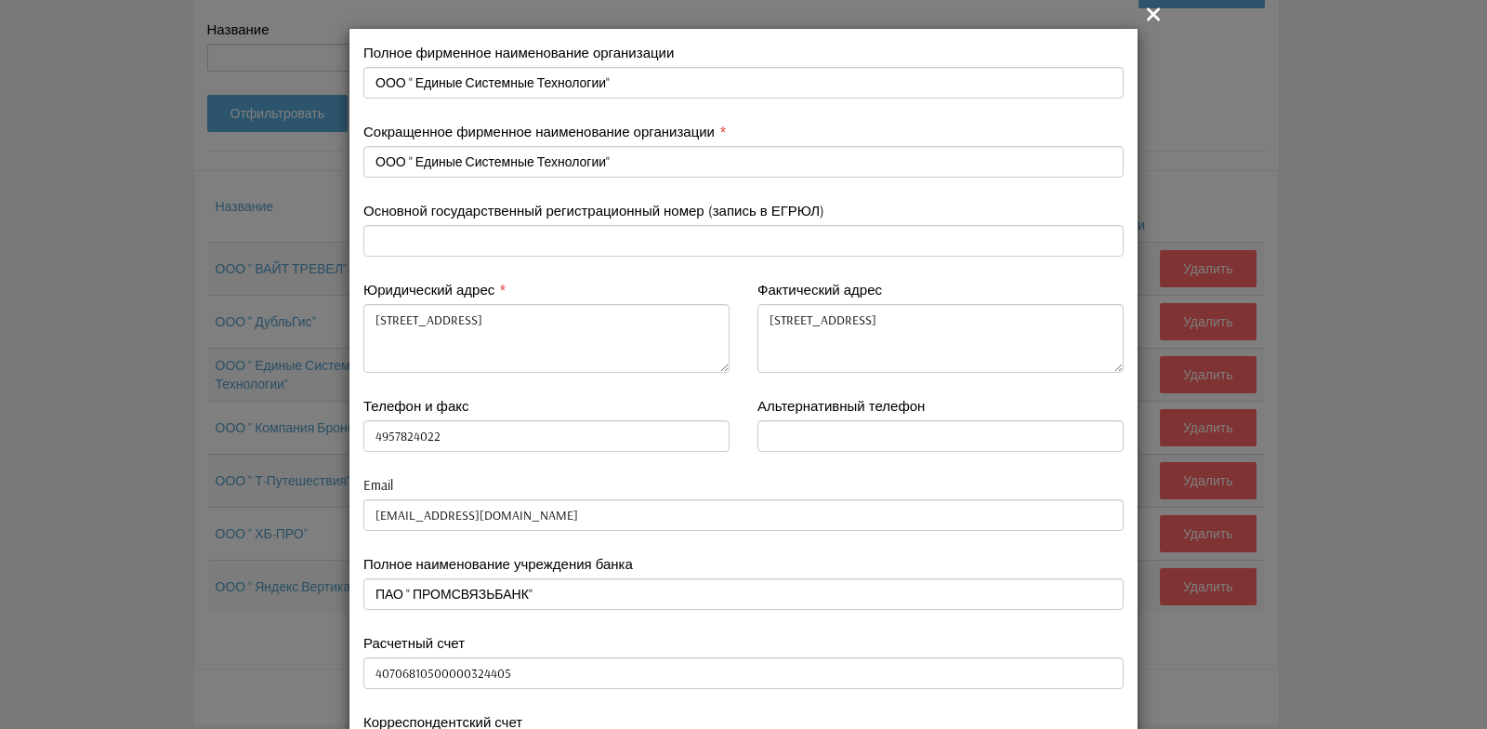
type input "4957824022"
click at [1142, 18] on icon "" at bounding box center [1153, 14] width 22 height 22
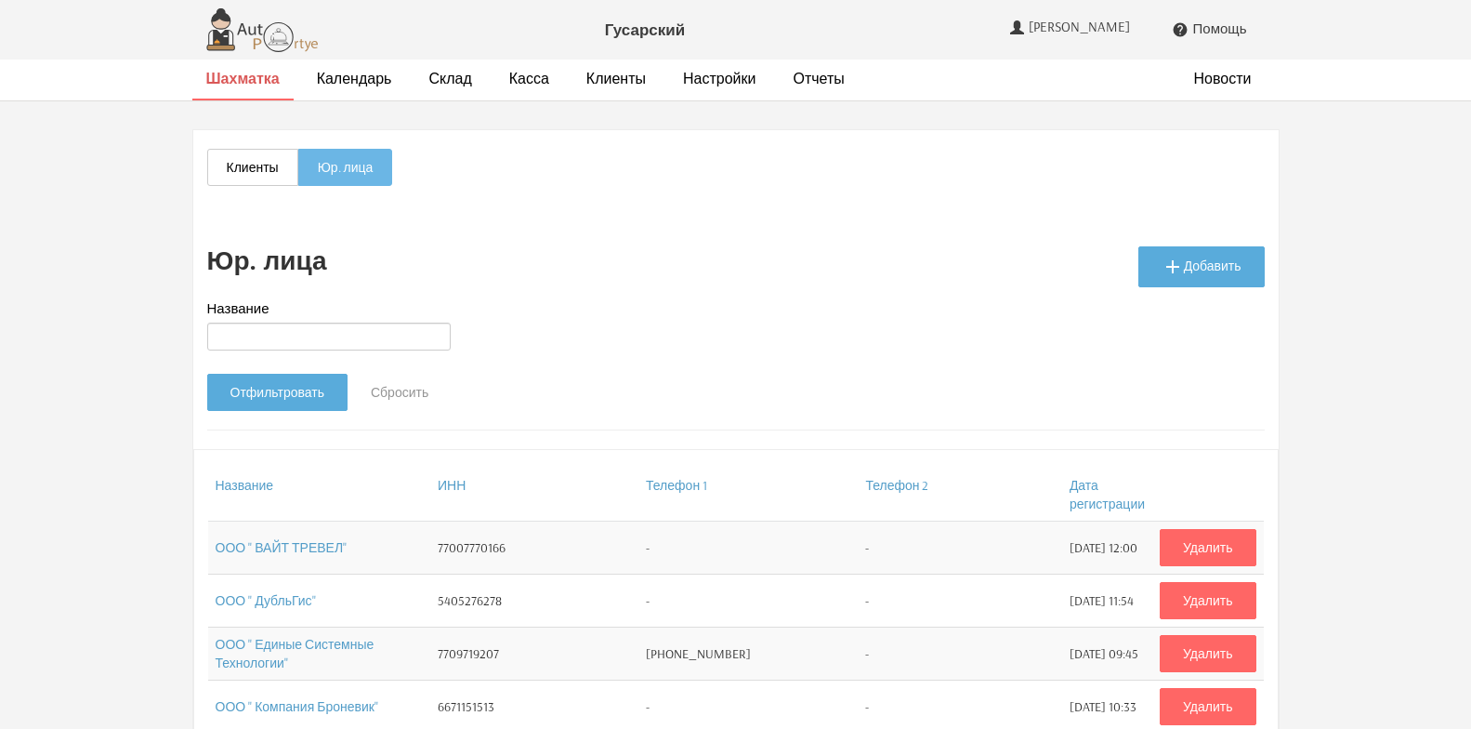
click at [255, 81] on strong "Шахматка" at bounding box center [242, 78] width 73 height 19
